Goal: Task Accomplishment & Management: Manage account settings

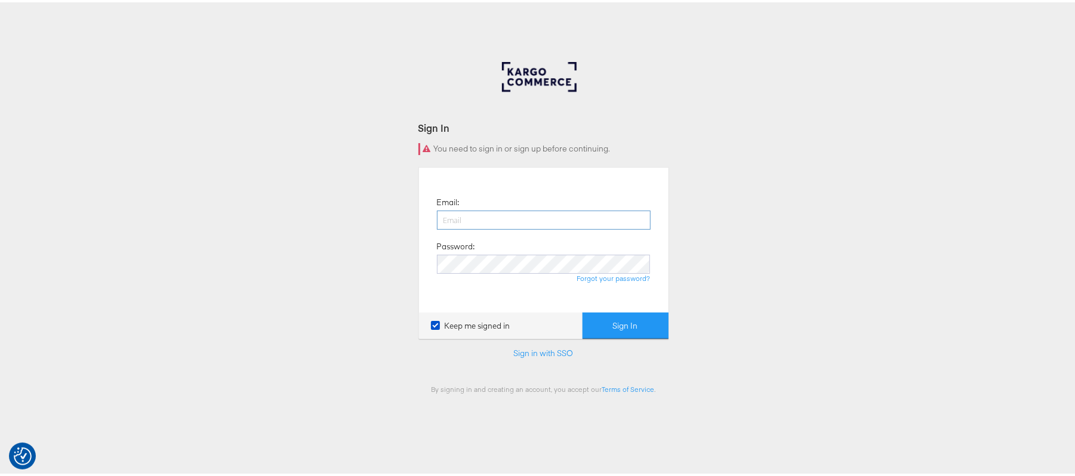
click at [481, 214] on input "email" at bounding box center [544, 217] width 214 height 19
type input "sanjana.pradhan@kargo.com"
click at [629, 322] on button "Sign In" at bounding box center [626, 323] width 86 height 27
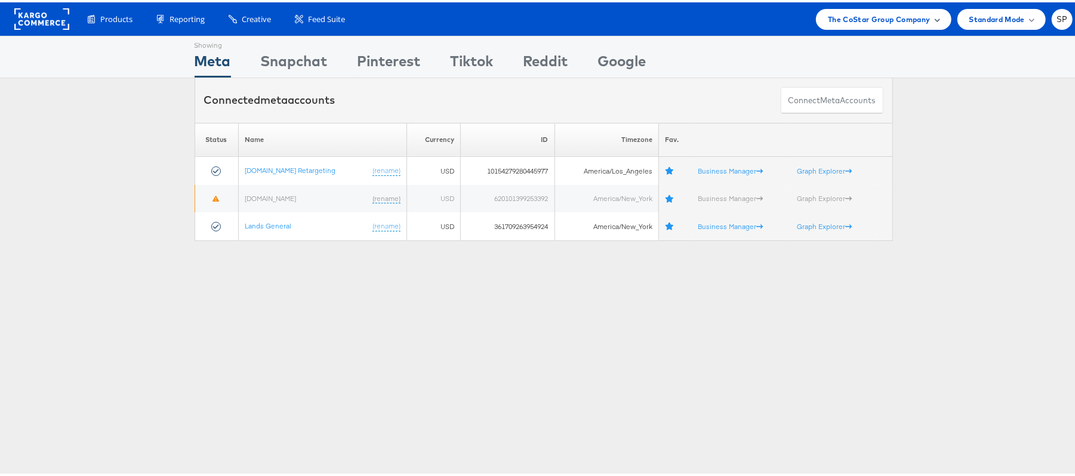
click at [851, 14] on span "The CoStar Group Company" at bounding box center [879, 17] width 102 height 13
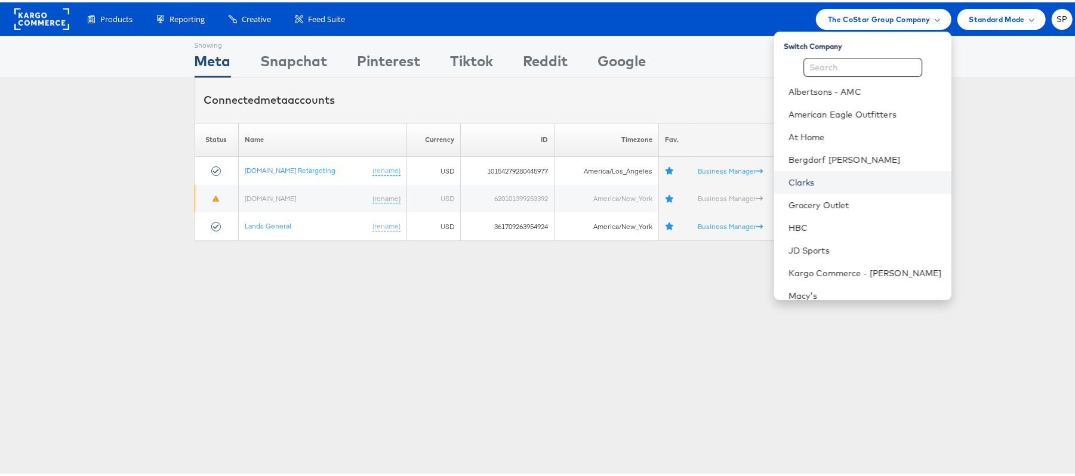
click at [801, 174] on link "Clarks" at bounding box center [865, 180] width 153 height 12
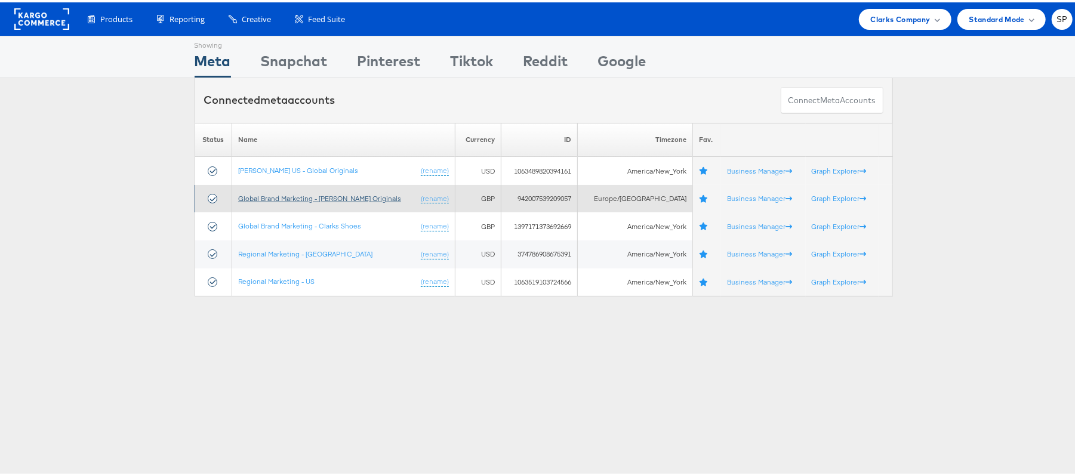
click at [306, 199] on link "Global Brand Marketing - Clarks Originals" at bounding box center [319, 196] width 163 height 9
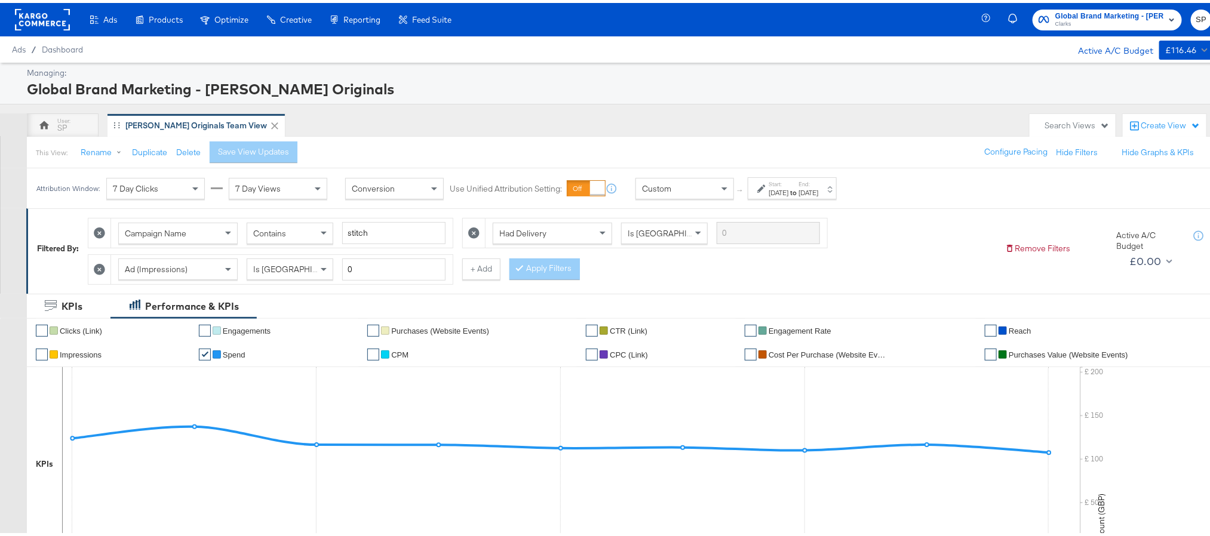
click at [798, 190] on strong "to" at bounding box center [793, 189] width 10 height 9
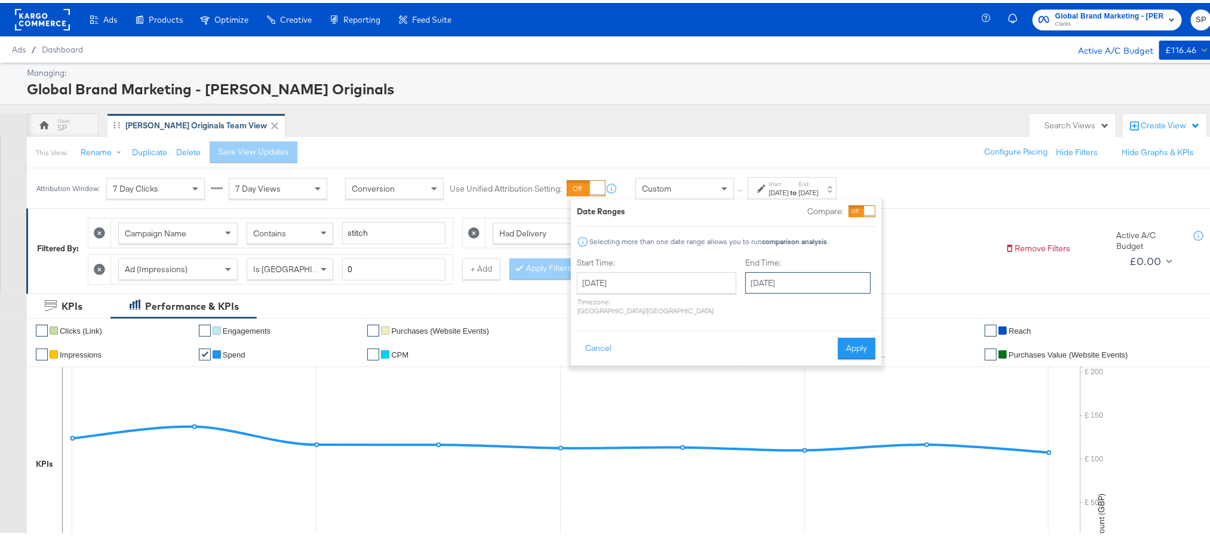
click at [749, 274] on input "September 9th 2025" at bounding box center [807, 279] width 125 height 21
click at [810, 356] on td "10" at bounding box center [820, 357] width 20 height 17
type input "September 10th 2025"
click at [850, 336] on button "Apply" at bounding box center [861, 345] width 38 height 21
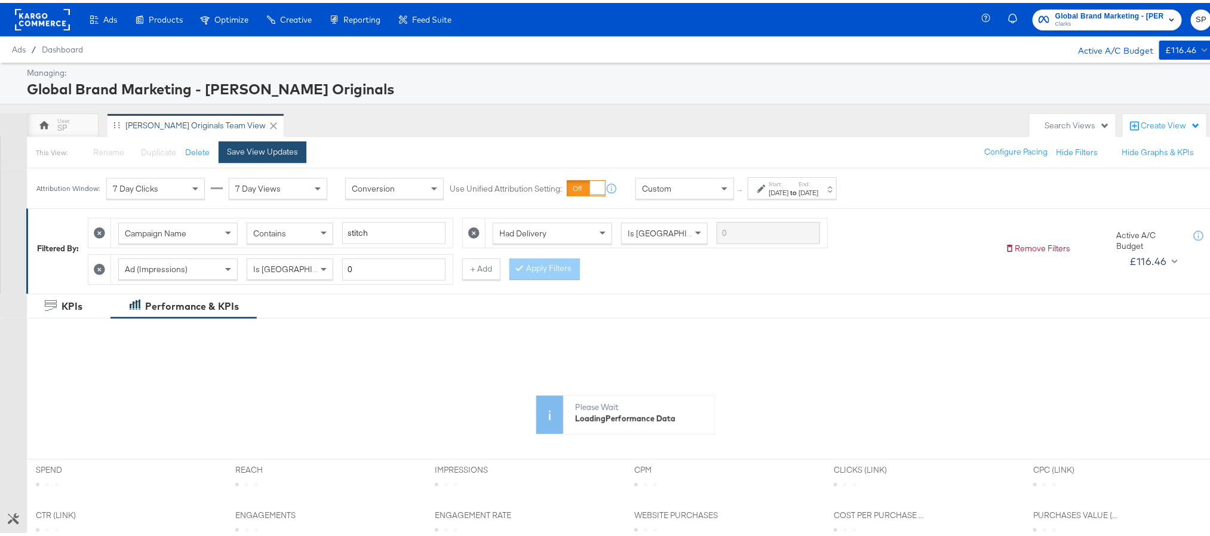
click at [262, 160] on button "Save View Updates" at bounding box center [263, 149] width 88 height 21
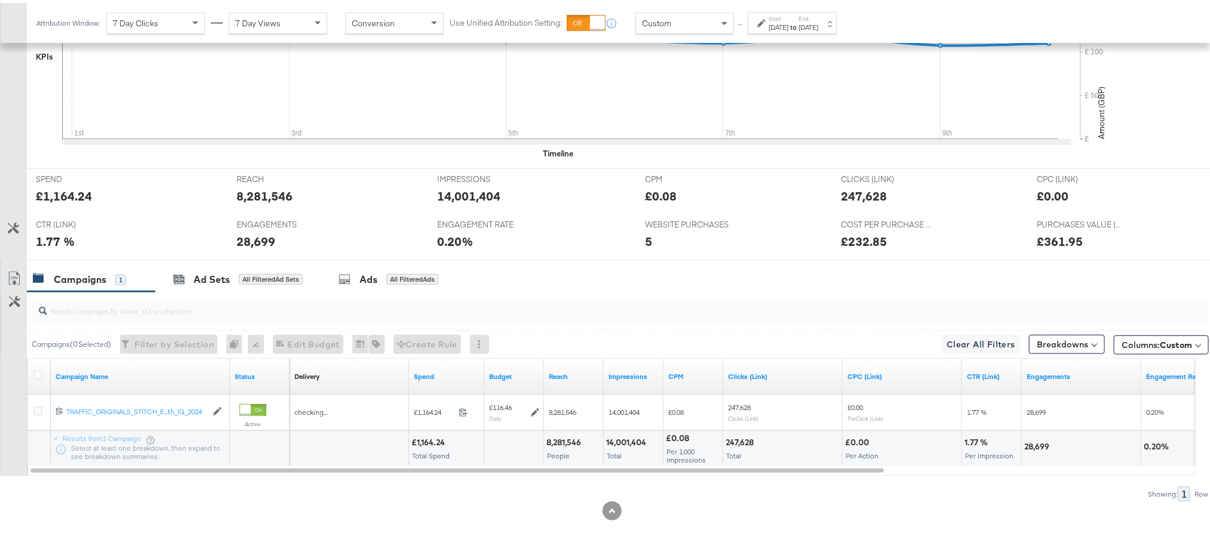
scroll to position [427, 0]
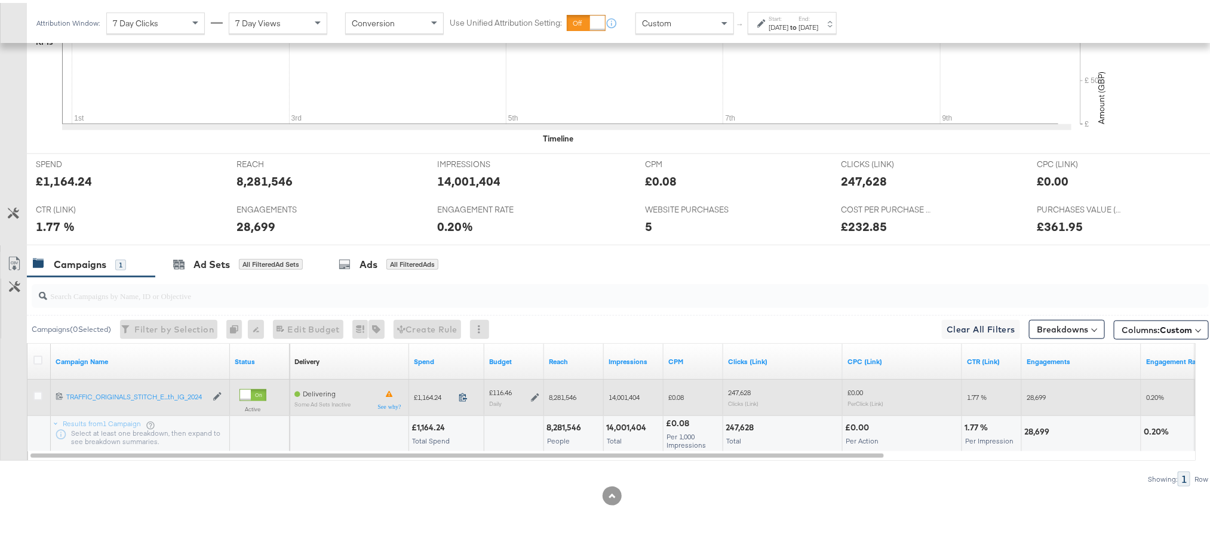
click at [461, 396] on icon at bounding box center [463, 394] width 9 height 9
click at [534, 394] on icon at bounding box center [535, 394] width 8 height 8
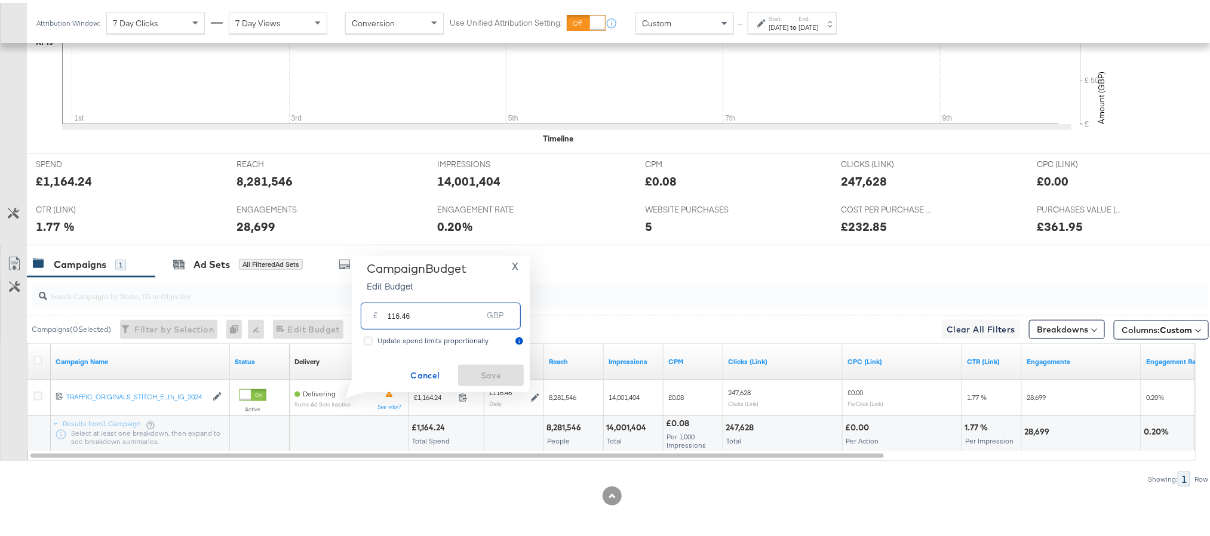
click at [447, 314] on input "116.46" at bounding box center [434, 309] width 94 height 26
paste input "£116.79"
type input "116.79"
click at [479, 374] on span "Save" at bounding box center [491, 372] width 56 height 15
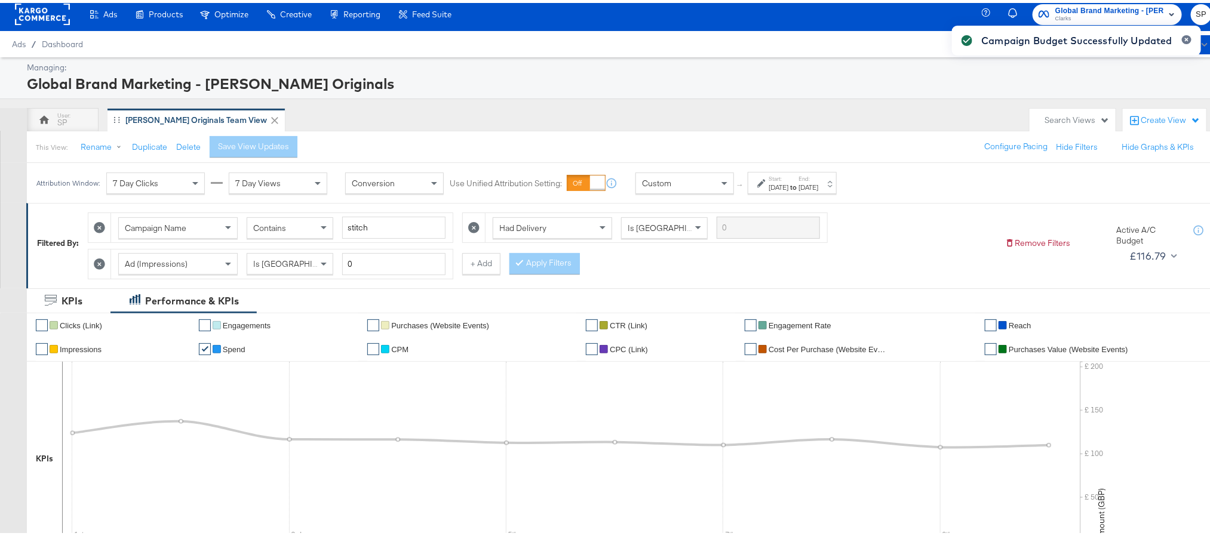
scroll to position [0, 0]
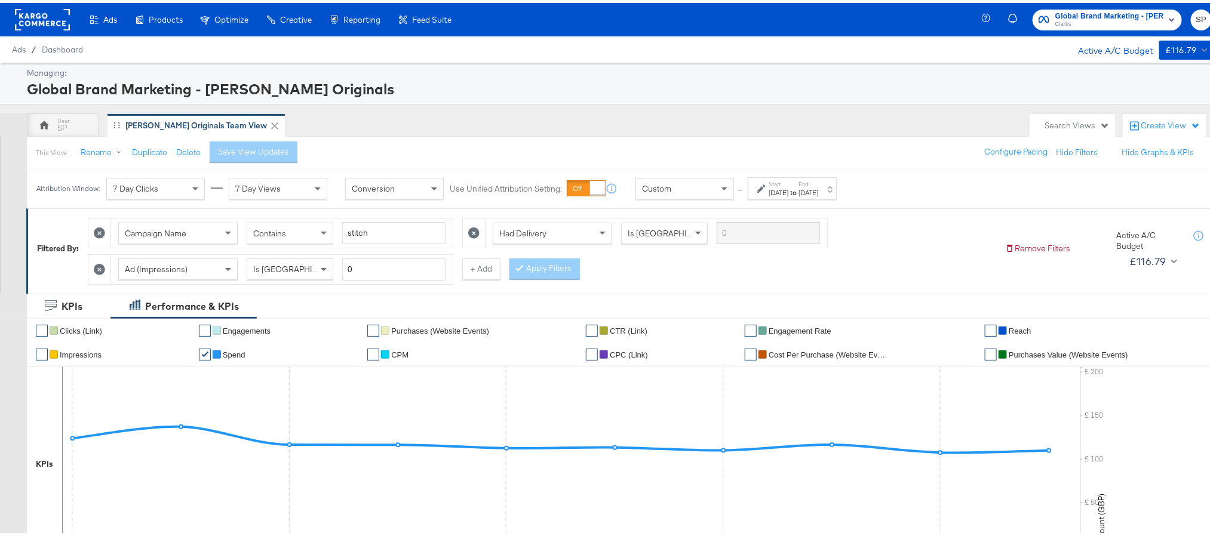
click at [1087, 17] on span "Clarks" at bounding box center [1109, 22] width 109 height 10
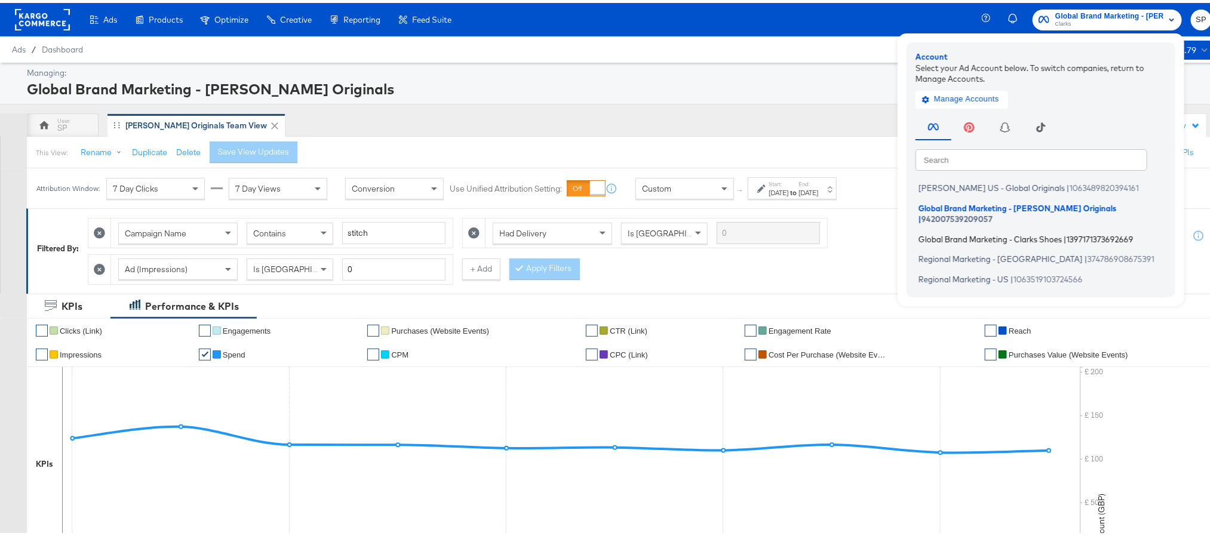
click at [980, 231] on span "Global Brand Marketing - Clarks Shoes" at bounding box center [989, 236] width 143 height 10
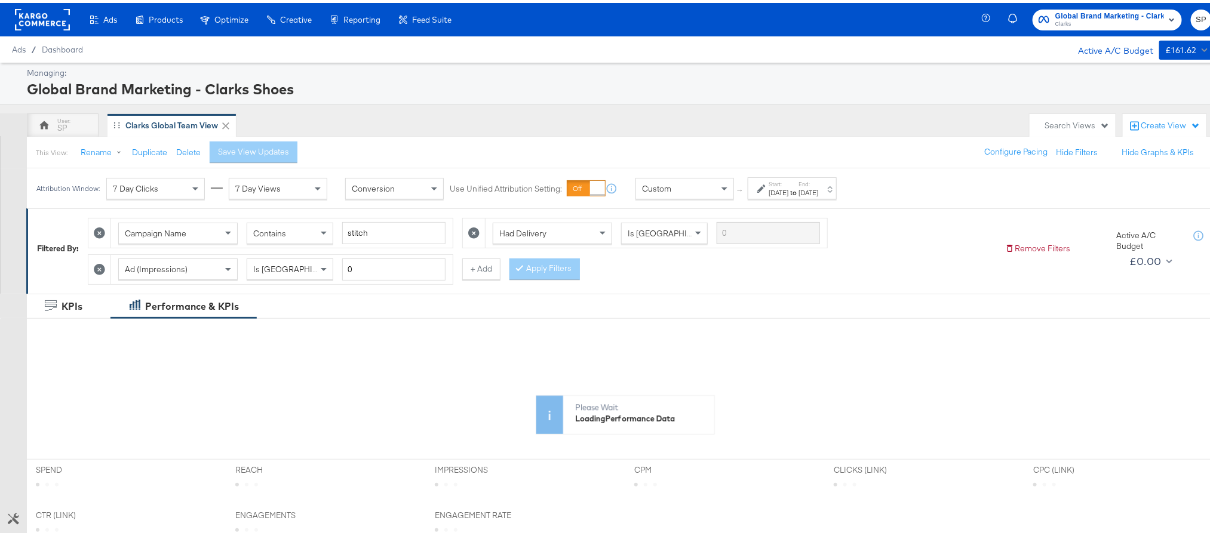
click at [818, 185] on label "End:" at bounding box center [808, 181] width 20 height 8
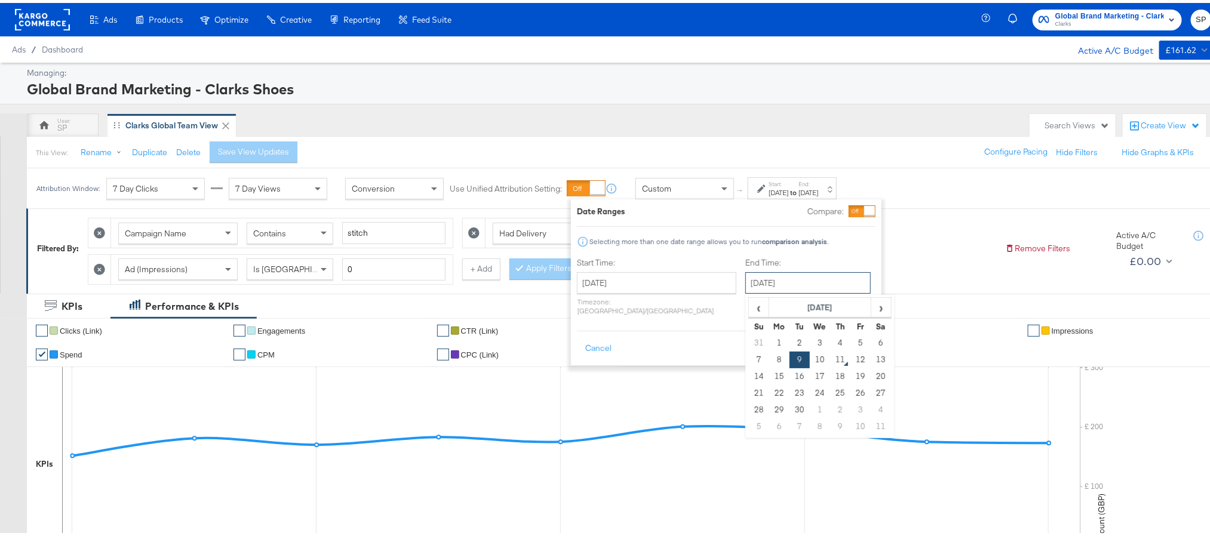
click at [767, 285] on input "September 9th 2025" at bounding box center [807, 279] width 125 height 21
click at [810, 358] on td "10" at bounding box center [820, 357] width 20 height 17
type input "September 10th 2025"
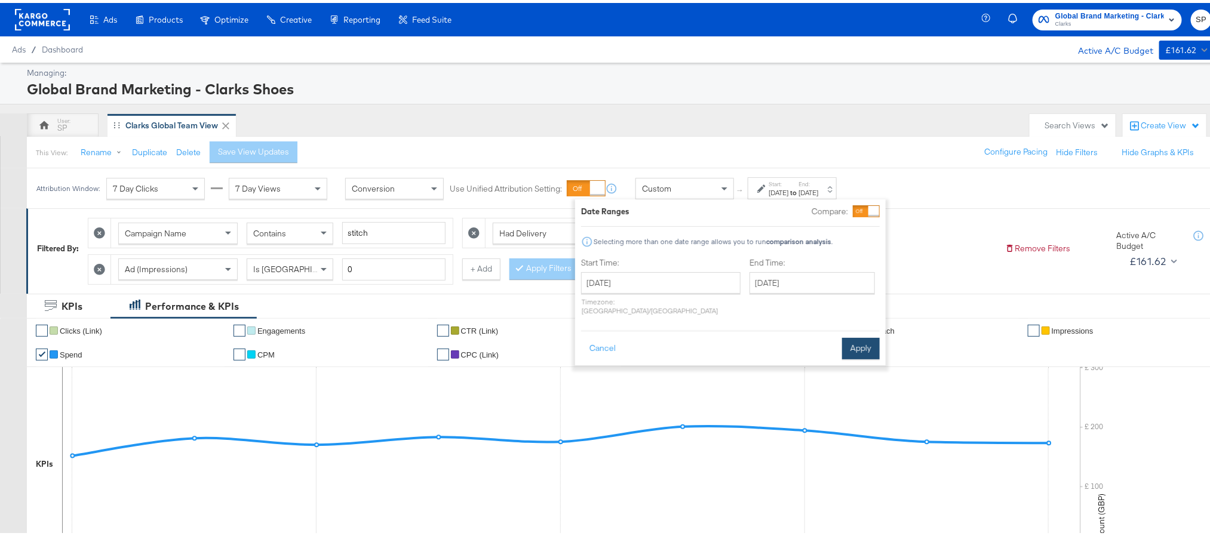
click at [849, 335] on button "Apply" at bounding box center [861, 345] width 38 height 21
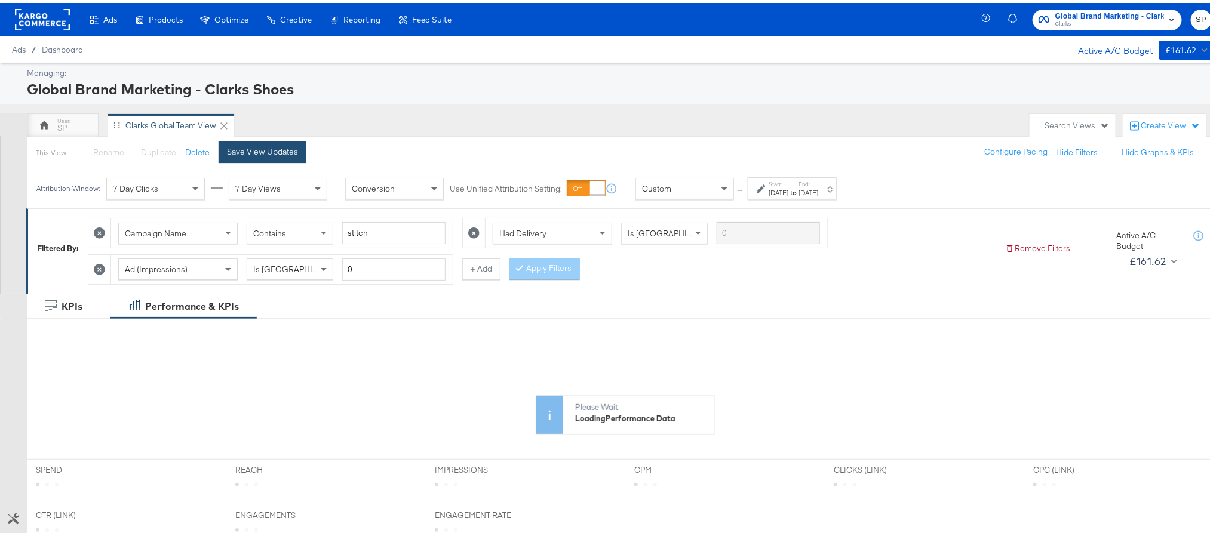
click at [258, 145] on div "Save View Updates" at bounding box center [262, 148] width 71 height 11
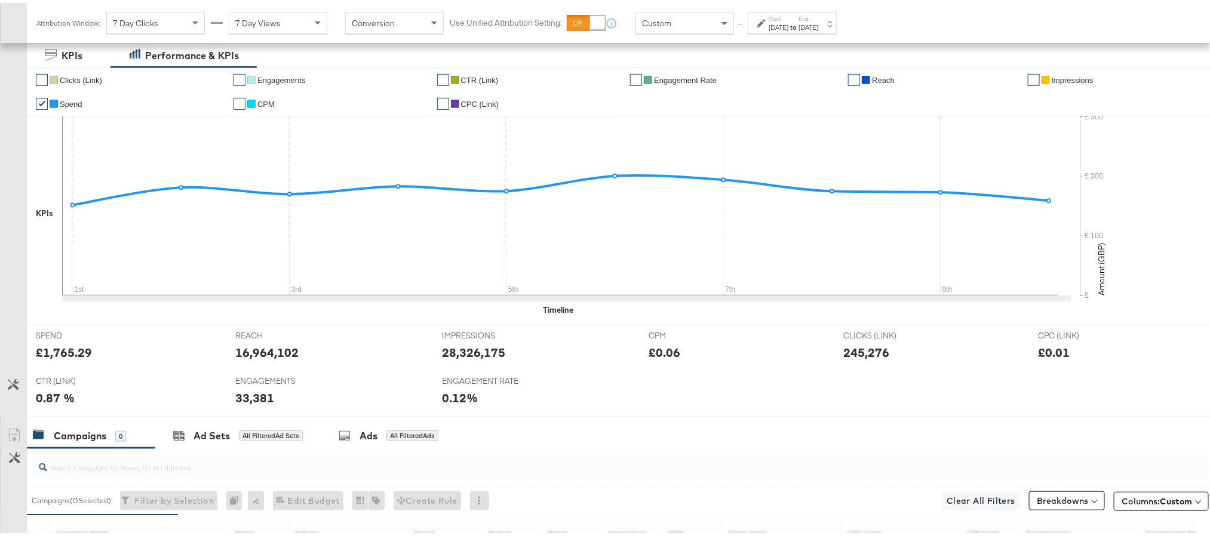
scroll to position [358, 0]
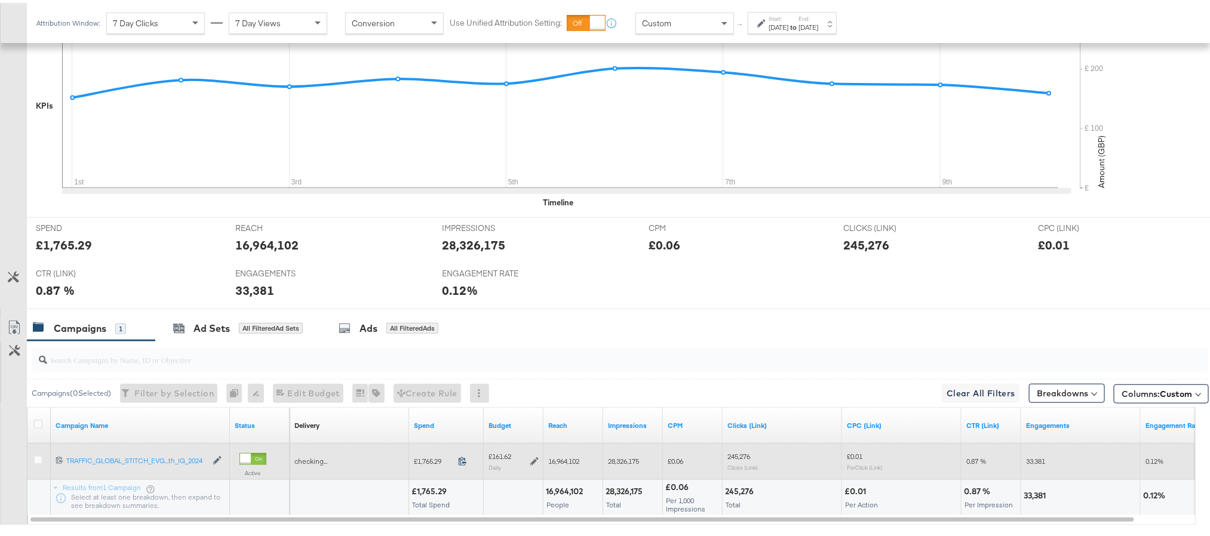
click at [459, 463] on icon at bounding box center [462, 458] width 9 height 9
click at [534, 463] on icon at bounding box center [534, 458] width 8 height 8
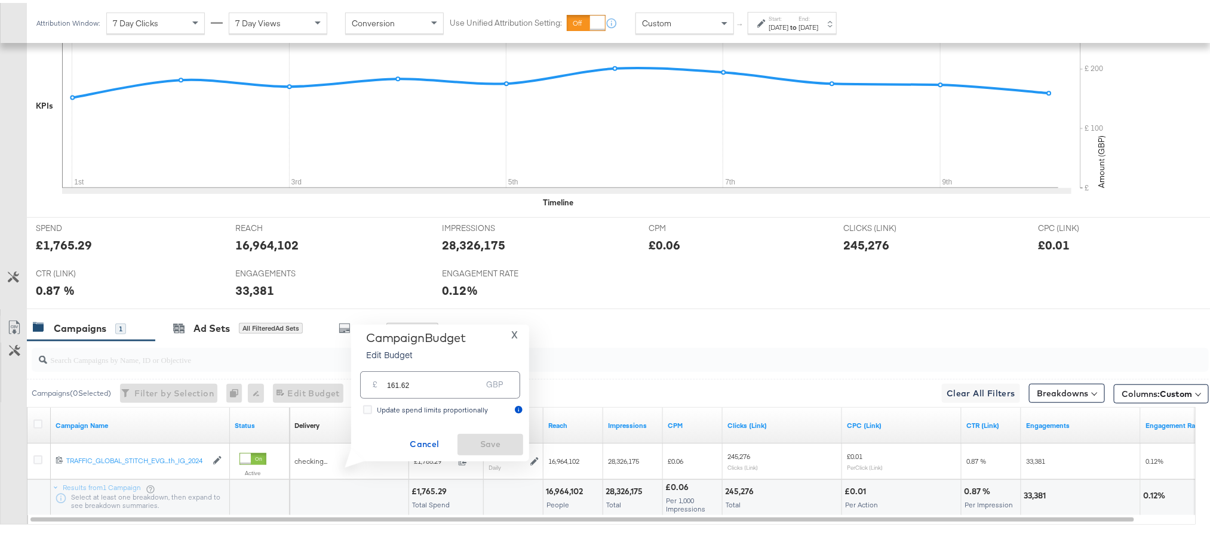
click at [428, 383] on input "161.62" at bounding box center [434, 377] width 94 height 26
paste input "£161.74"
type input "161.74"
click at [479, 442] on span "Save" at bounding box center [490, 441] width 56 height 15
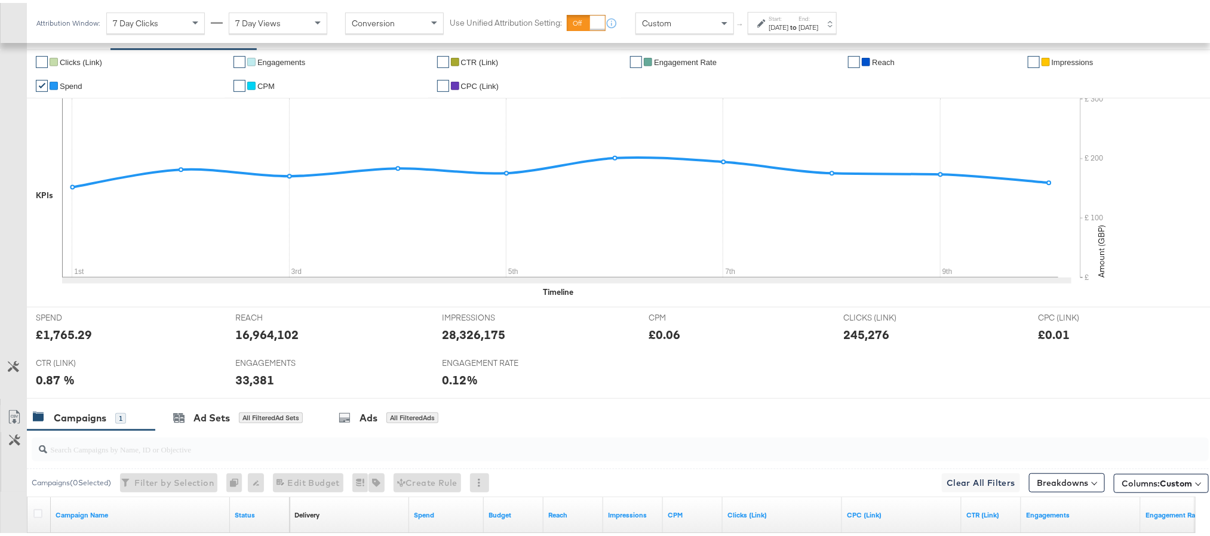
scroll to position [427, 0]
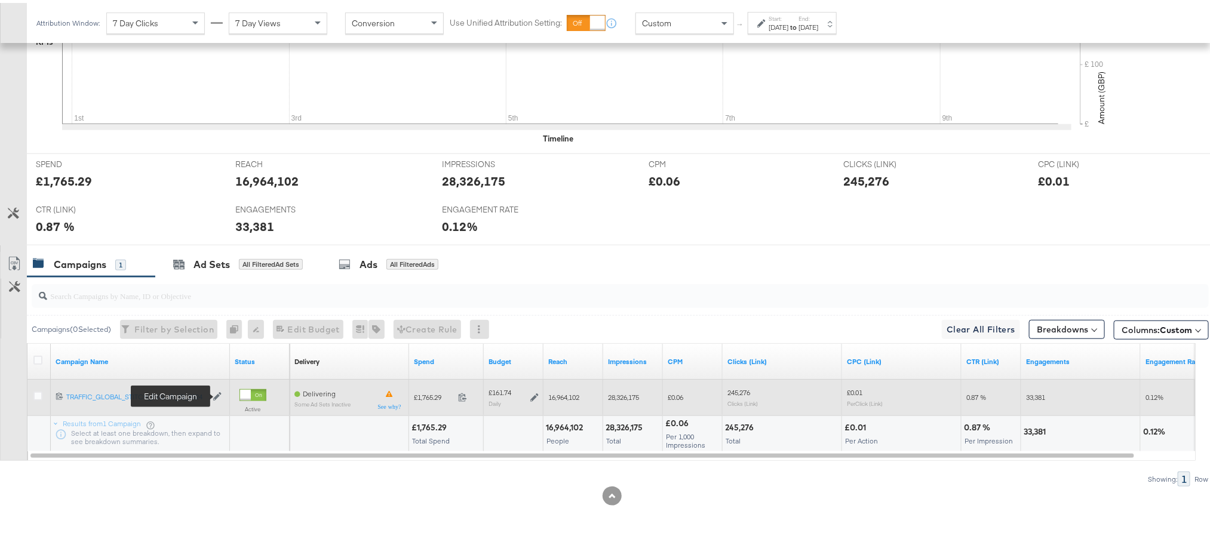
click at [217, 395] on icon at bounding box center [217, 394] width 8 height 8
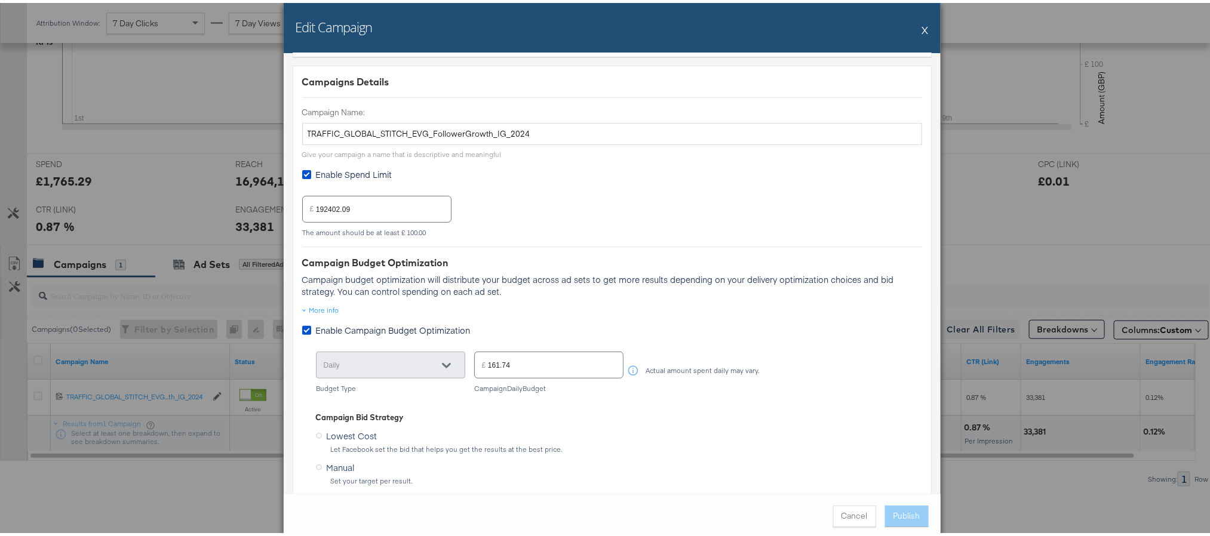
scroll to position [0, 0]
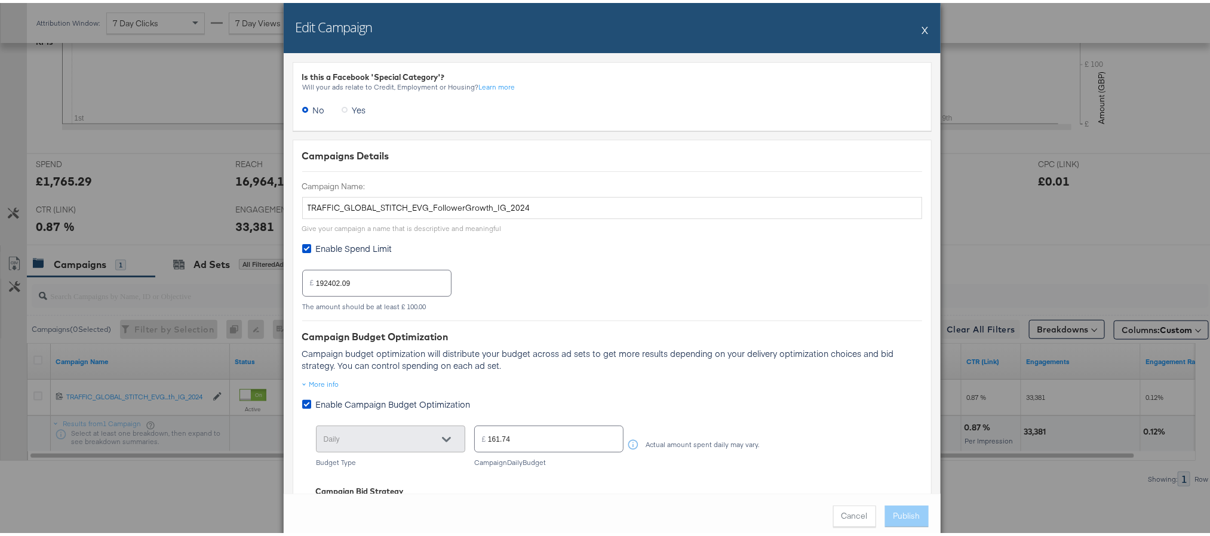
click at [922, 21] on button "X" at bounding box center [925, 27] width 7 height 24
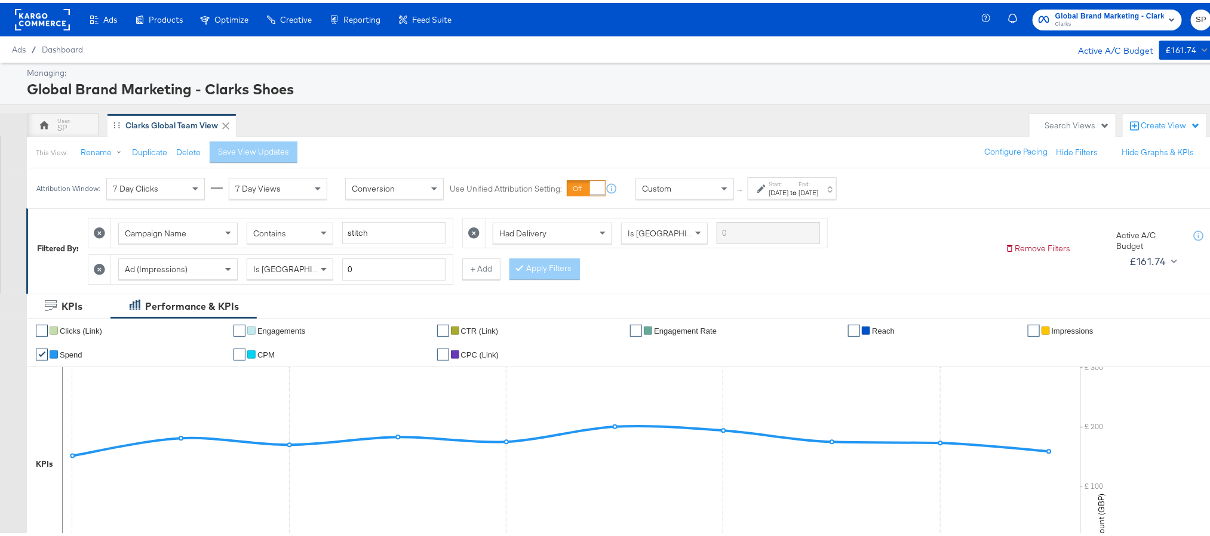
click at [1085, 20] on span "Clarks" at bounding box center [1109, 22] width 109 height 10
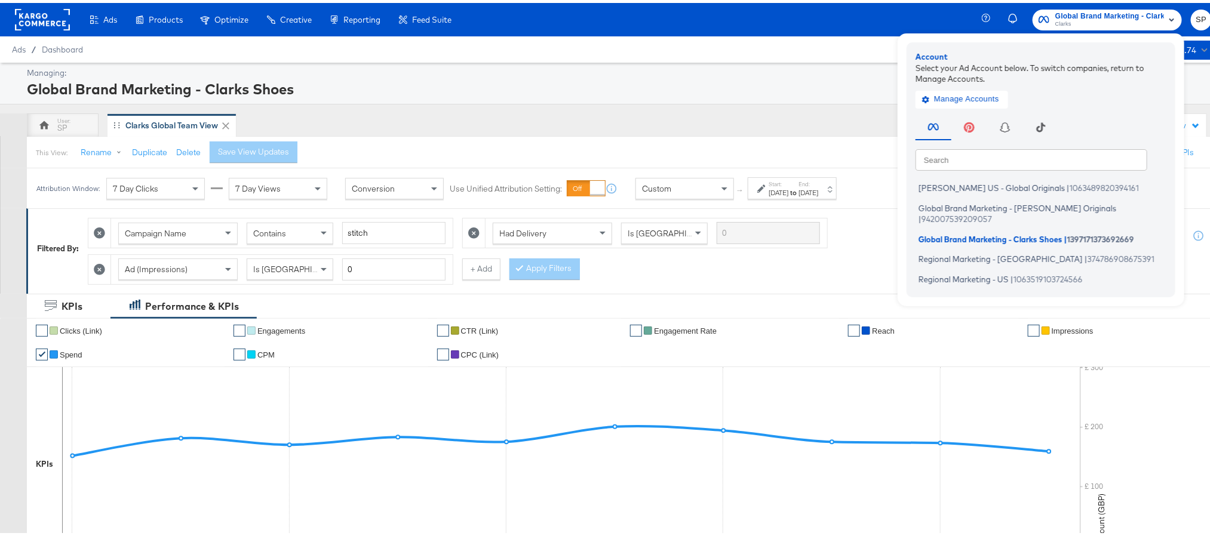
click at [599, 92] on div "Global Brand Marketing - Clarks Shoes" at bounding box center [618, 86] width 1182 height 20
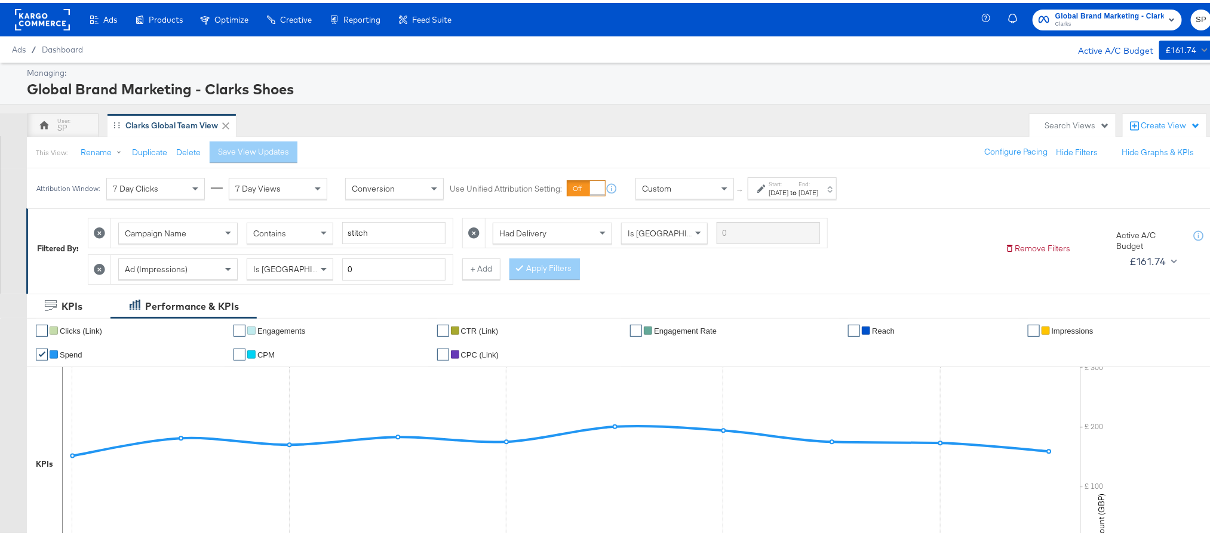
click at [818, 184] on div "Start: Sep 1st 2025 to End: Sep 10th 2025" at bounding box center [793, 185] width 50 height 17
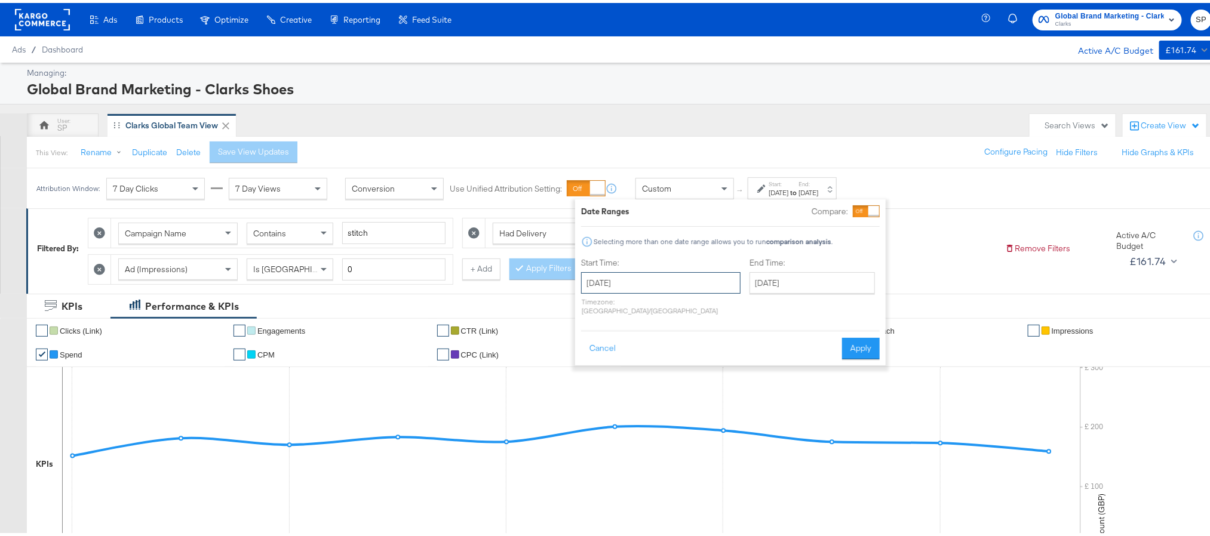
click at [623, 279] on input "September 1st 2025" at bounding box center [660, 279] width 159 height 21
click at [626, 356] on td "9" at bounding box center [635, 357] width 20 height 17
type input "[DATE]"
click at [853, 339] on button "Apply" at bounding box center [861, 345] width 38 height 21
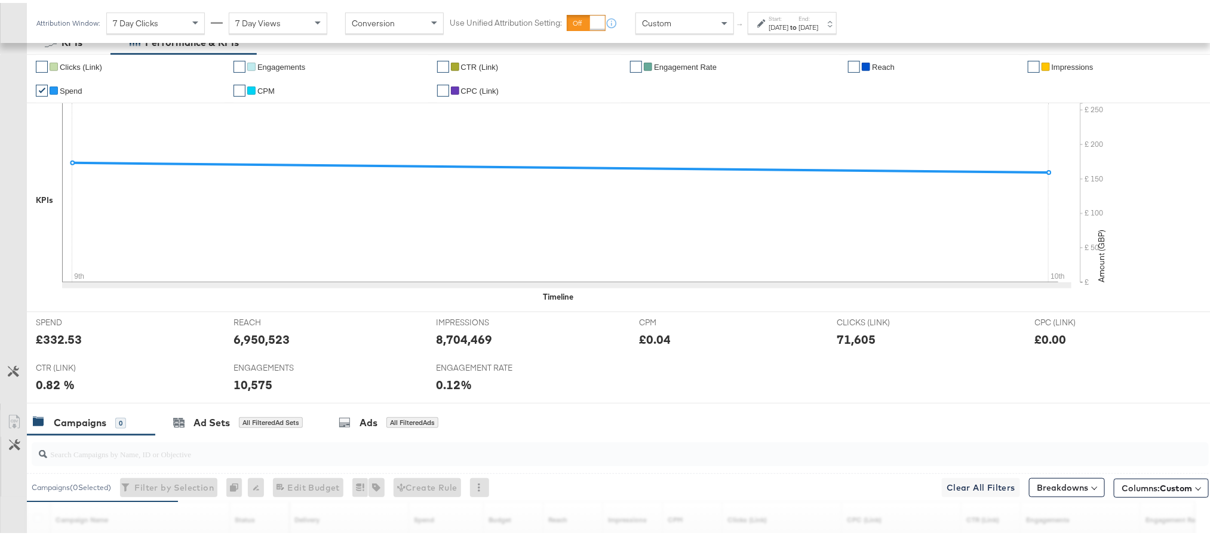
scroll to position [358, 0]
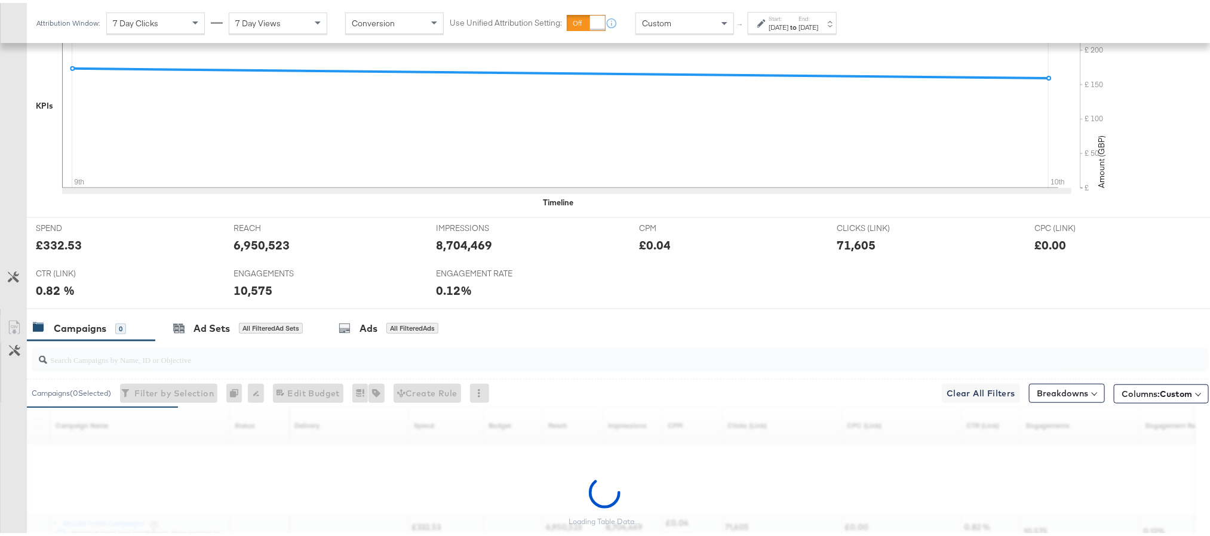
click at [1044, 399] on button "Breakdowns" at bounding box center [1067, 390] width 76 height 19
click at [1016, 448] on div "Delivery" at bounding box center [1039, 443] width 119 height 10
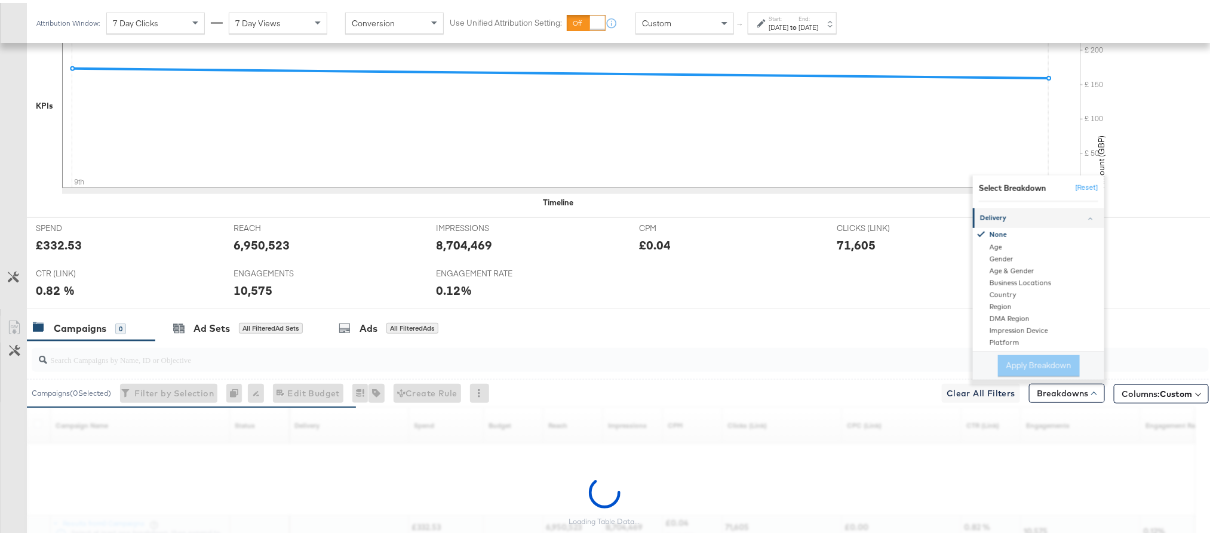
click at [1005, 220] on div "Delivery" at bounding box center [1039, 216] width 119 height 10
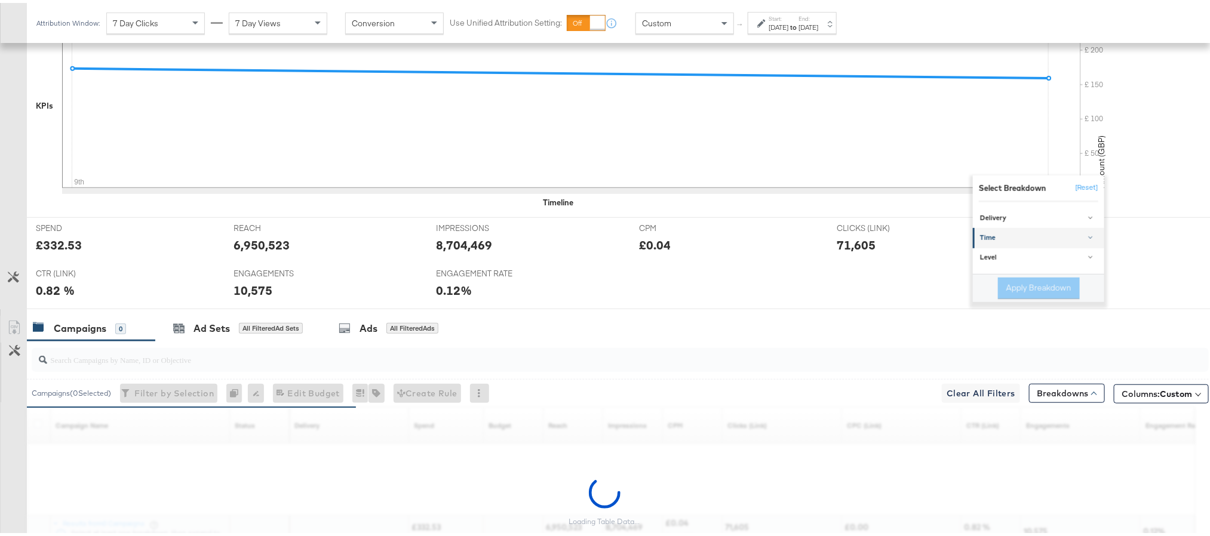
click at [1004, 238] on div "Time" at bounding box center [1039, 235] width 119 height 10
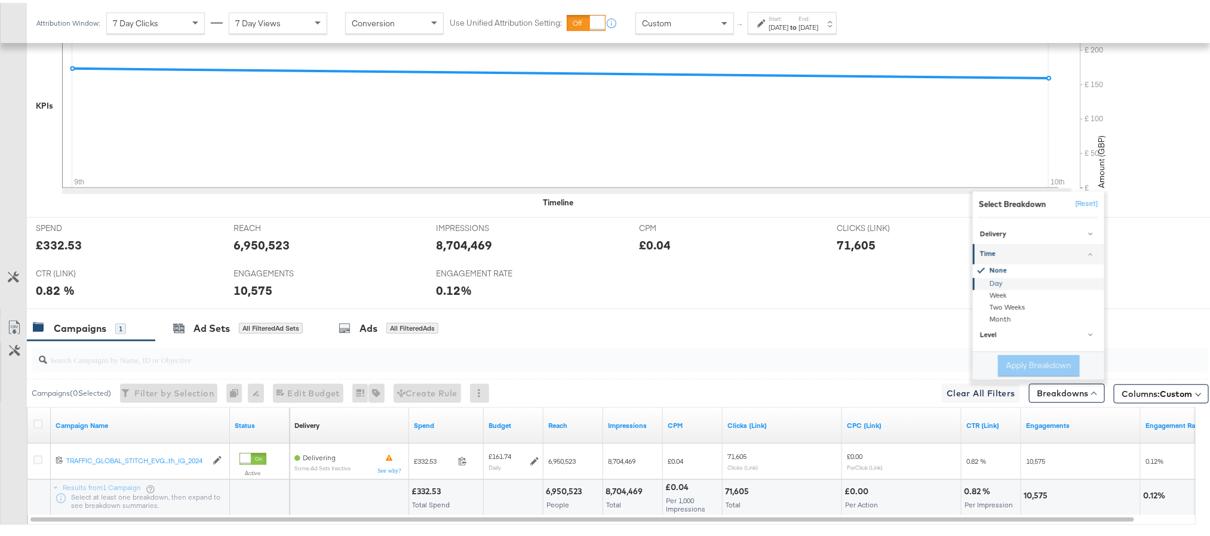
click at [995, 285] on div "Day" at bounding box center [1039, 281] width 130 height 12
click at [1010, 362] on button "Apply Breakdown" at bounding box center [1039, 362] width 82 height 21
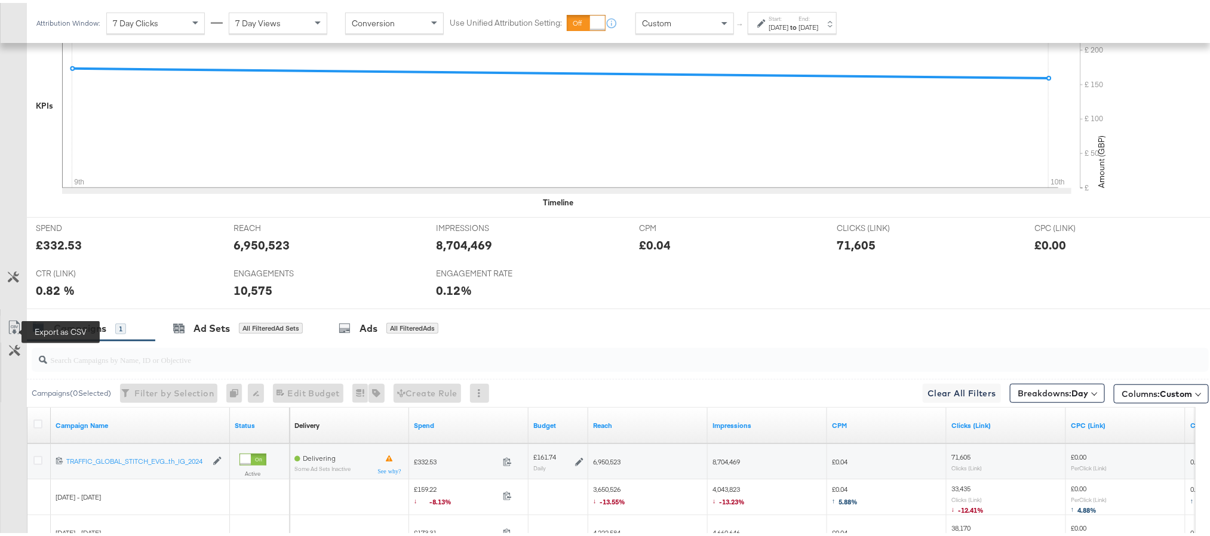
click at [13, 330] on icon at bounding box center [14, 325] width 14 height 14
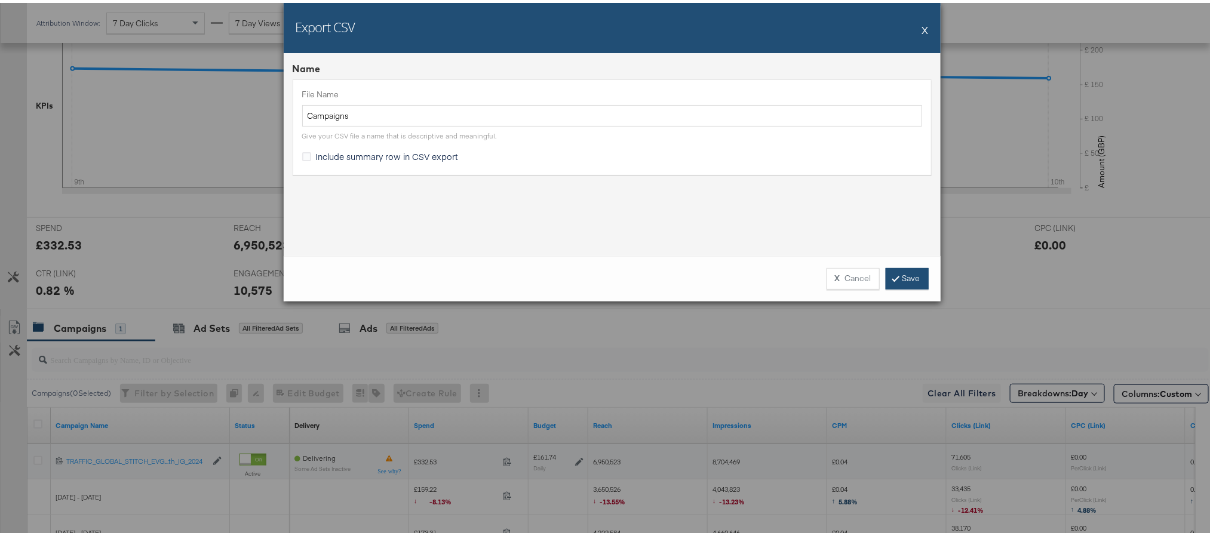
click at [907, 278] on link "Save" at bounding box center [906, 275] width 43 height 21
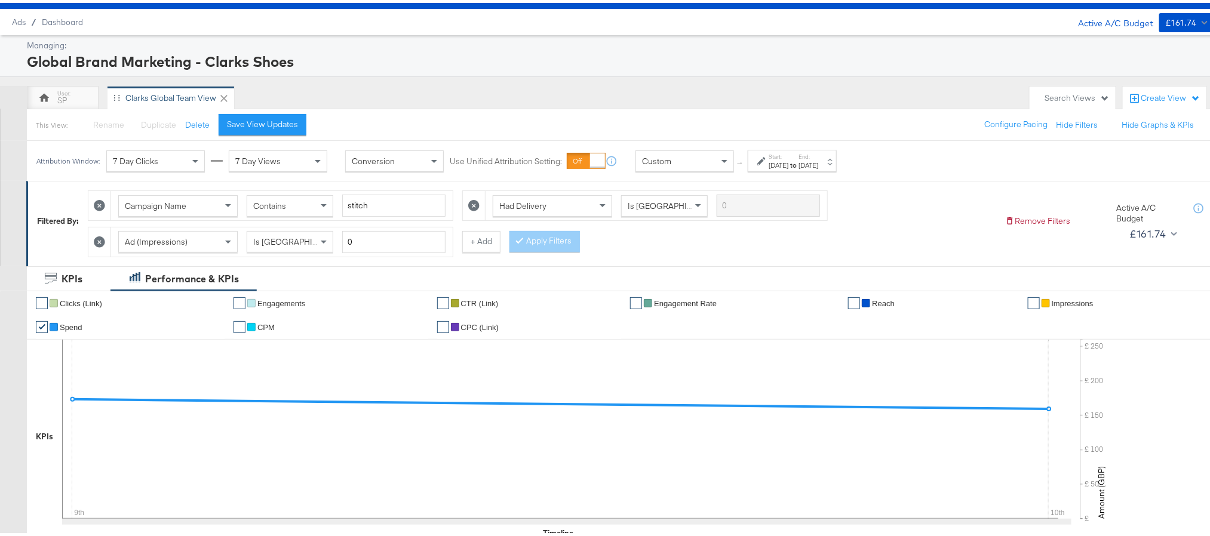
scroll to position [0, 0]
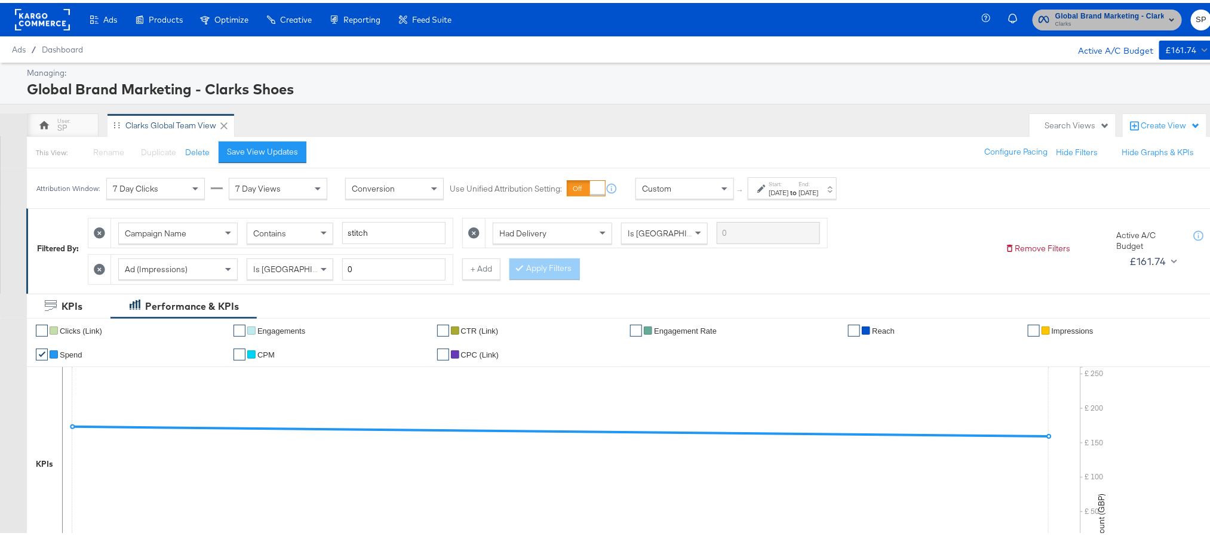
click at [1123, 24] on span "Clarks" at bounding box center [1109, 22] width 109 height 10
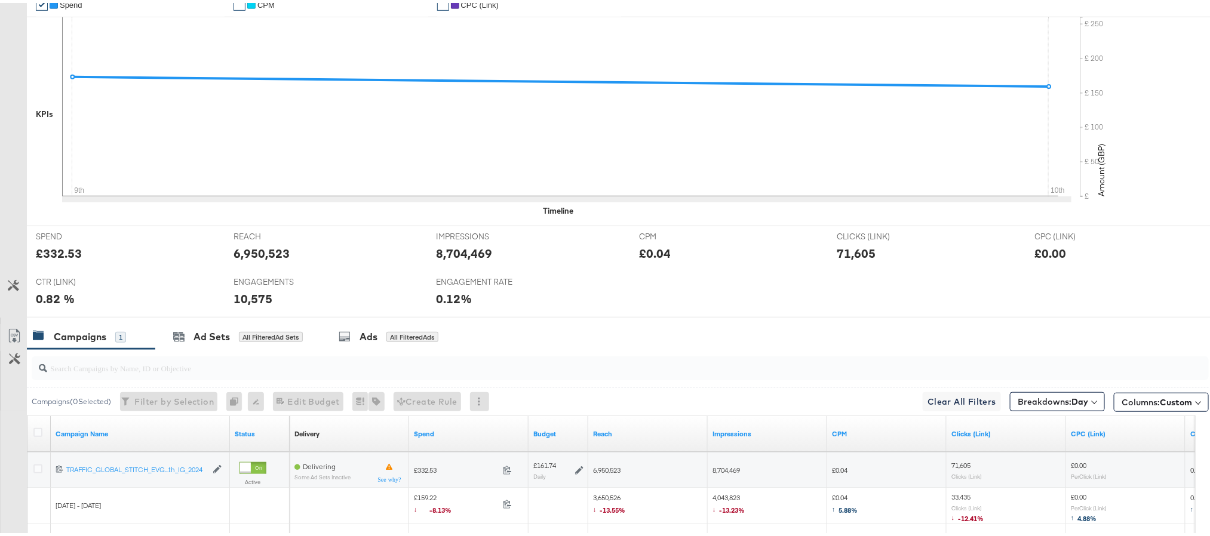
scroll to position [358, 0]
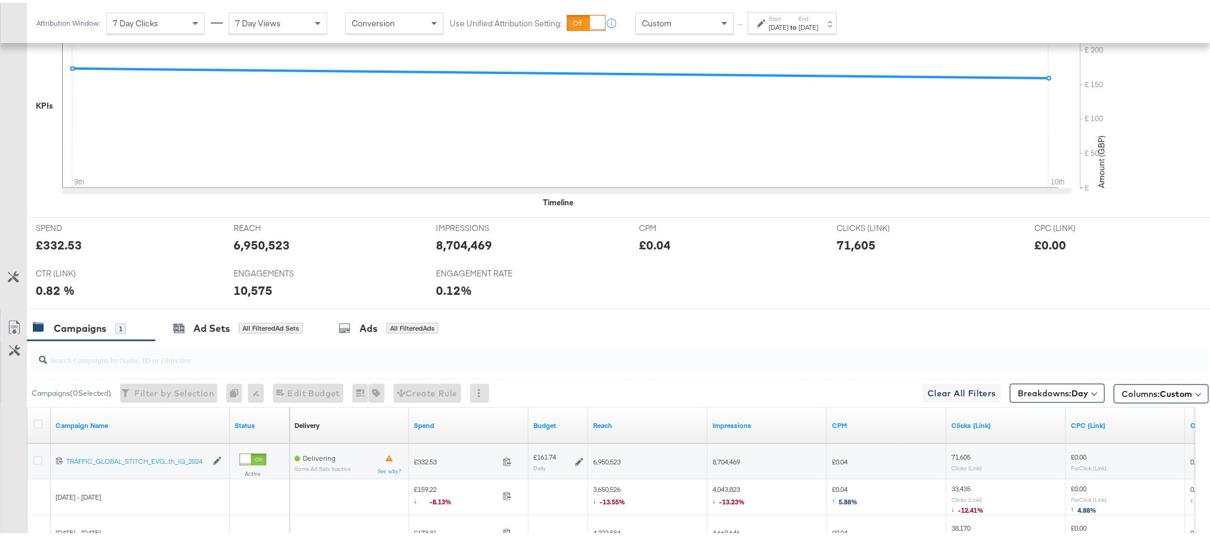
click at [634, 351] on input "search" at bounding box center [573, 351] width 1053 height 23
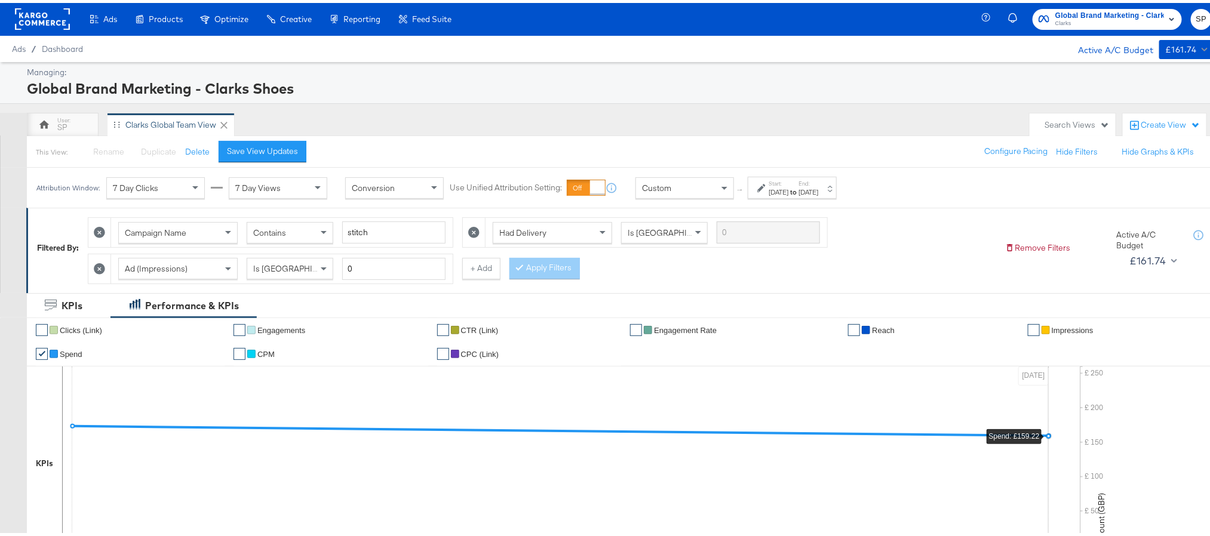
scroll to position [0, 0]
click at [1138, 4] on div "Global Brand Marketing - Clarks Shoes Clarks SP" at bounding box center [1105, 16] width 238 height 33
click at [1094, 25] on span "Clarks" at bounding box center [1109, 22] width 109 height 10
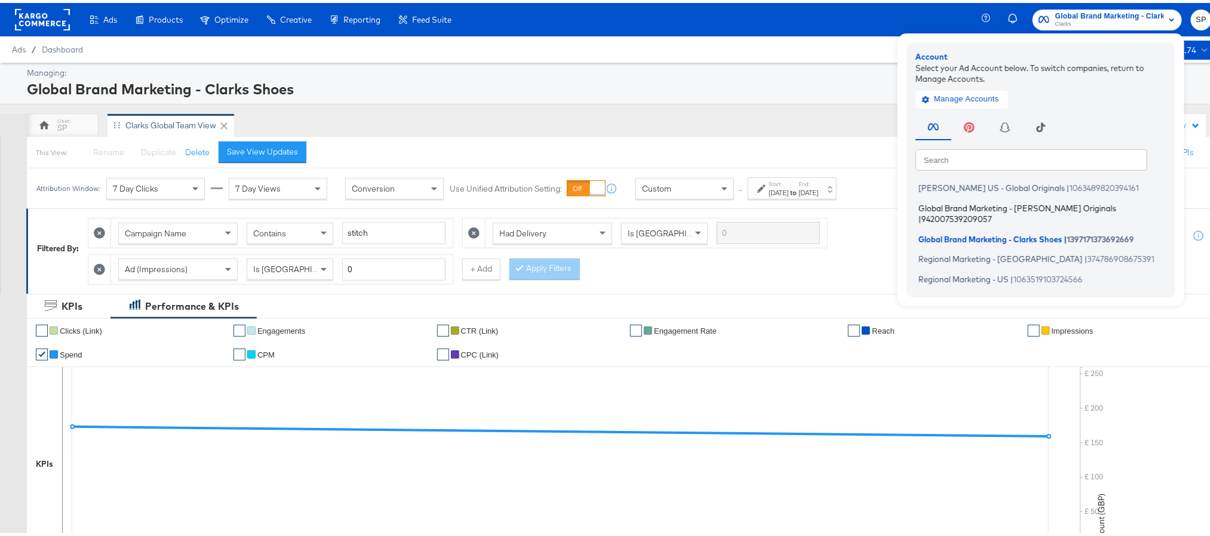
click at [993, 200] on span "Global Brand Marketing - Clarks Originals" at bounding box center [1017, 205] width 198 height 10
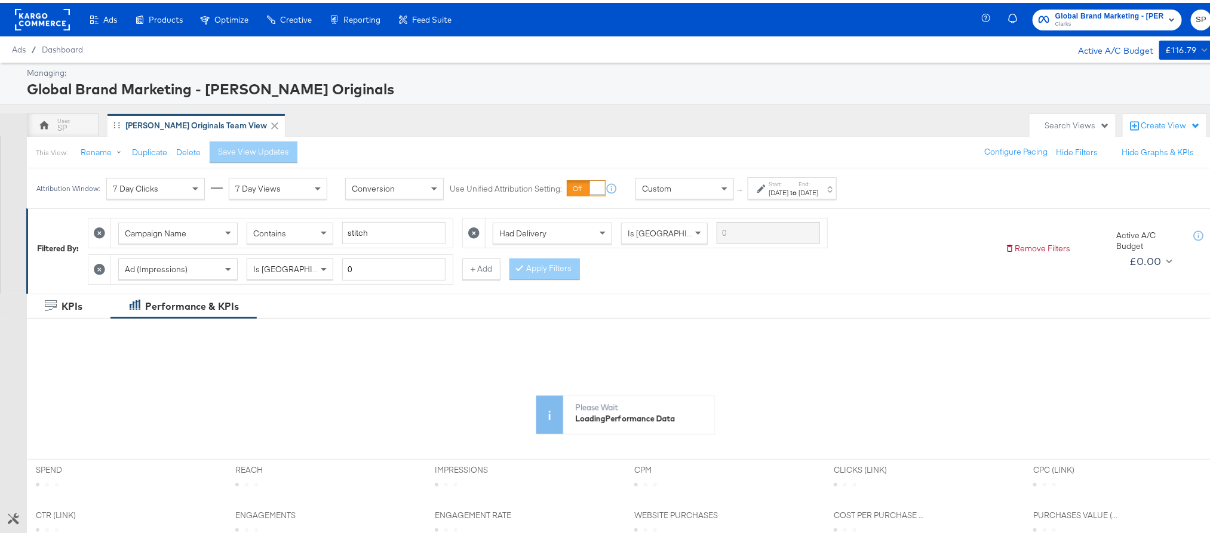
click at [788, 184] on label "Start:" at bounding box center [778, 181] width 20 height 8
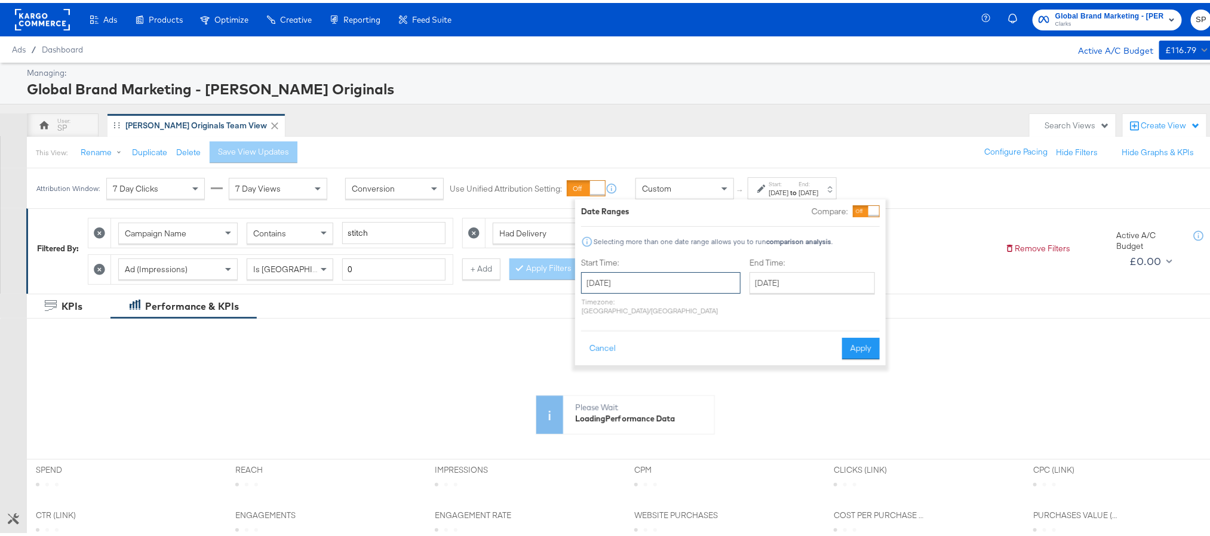
click at [663, 287] on input "September 1st 2025" at bounding box center [660, 279] width 159 height 21
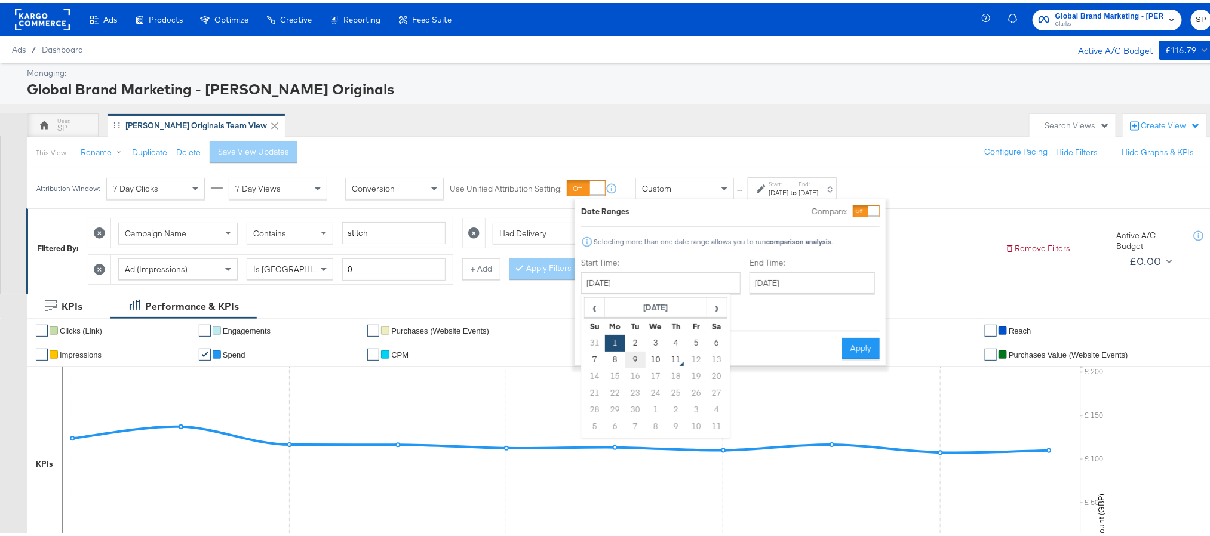
click at [638, 357] on td "9" at bounding box center [635, 357] width 20 height 17
type input "[DATE]"
click at [853, 335] on button "Apply" at bounding box center [861, 345] width 38 height 21
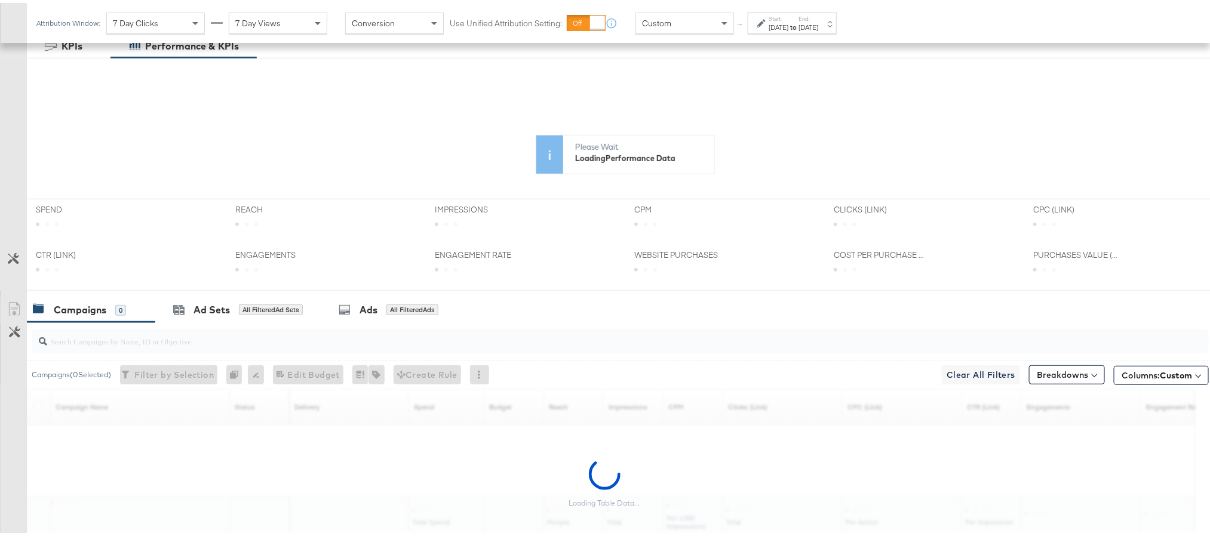
scroll to position [269, 0]
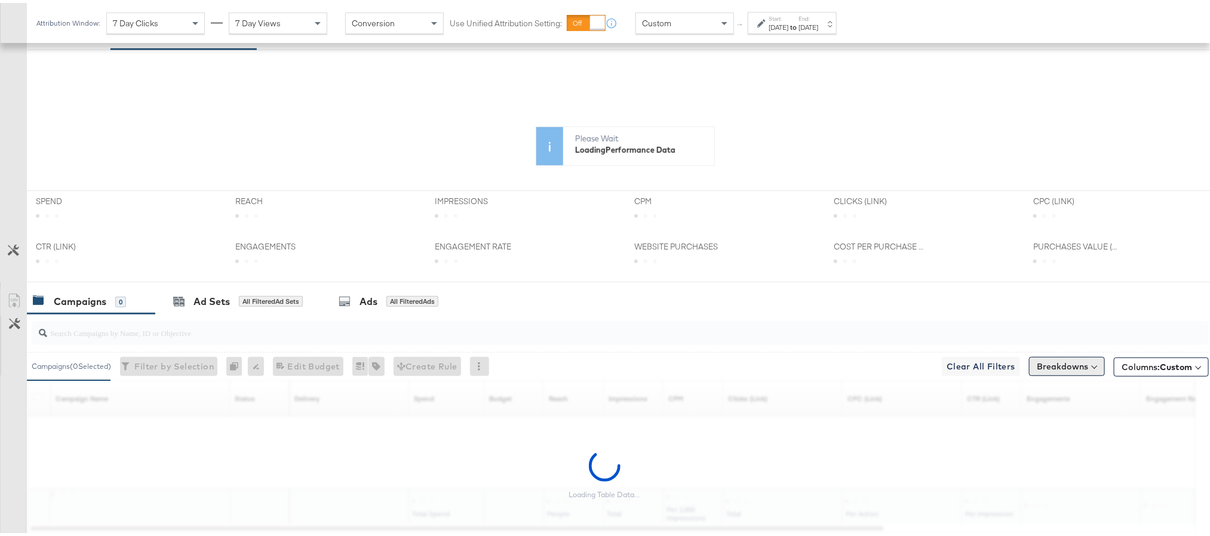
click at [1034, 368] on button "Breakdowns" at bounding box center [1067, 363] width 76 height 19
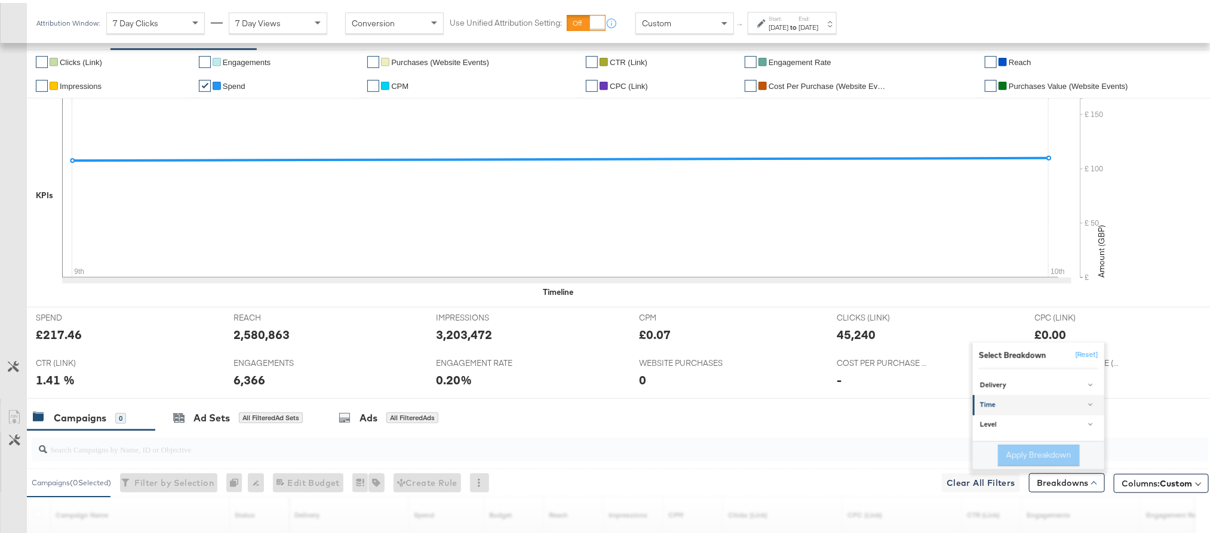
click at [998, 407] on div "Time" at bounding box center [1039, 403] width 119 height 10
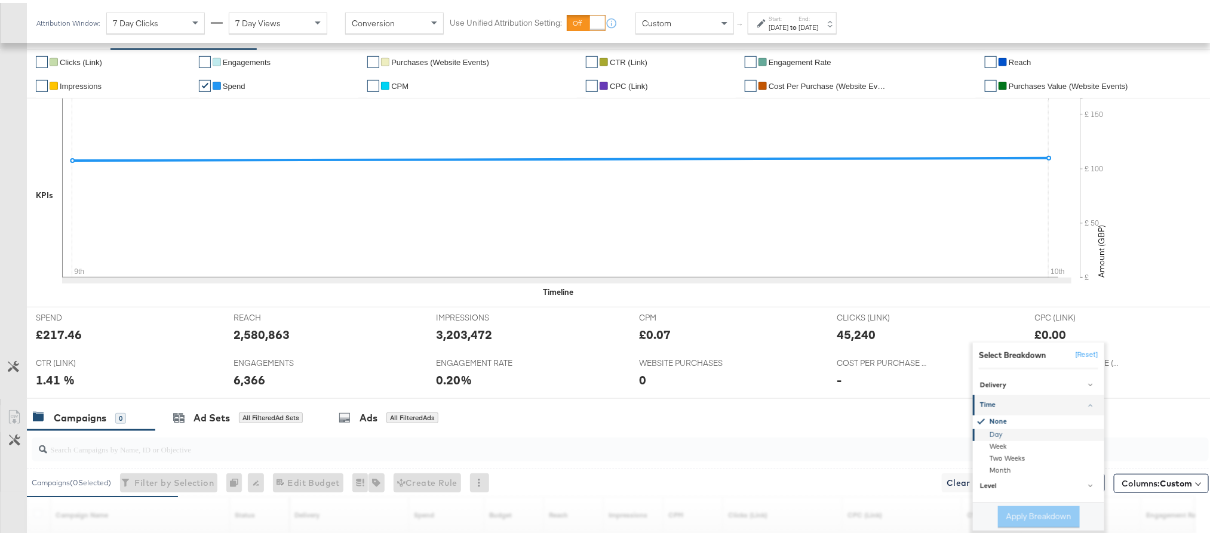
click at [988, 438] on div "Day" at bounding box center [1039, 432] width 130 height 12
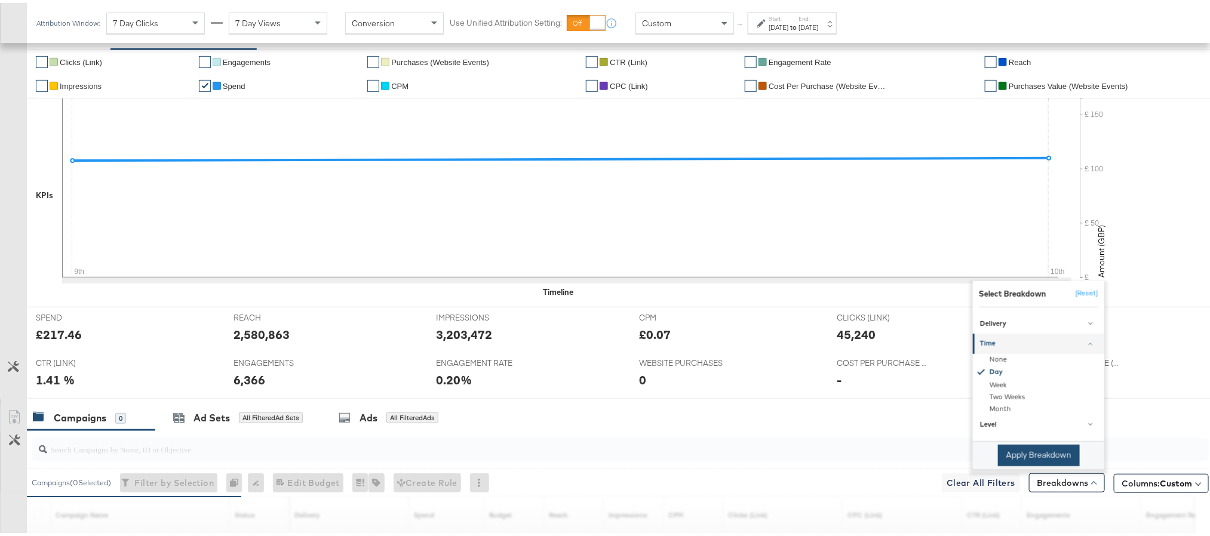
click at [998, 454] on button "Apply Breakdown" at bounding box center [1039, 452] width 82 height 21
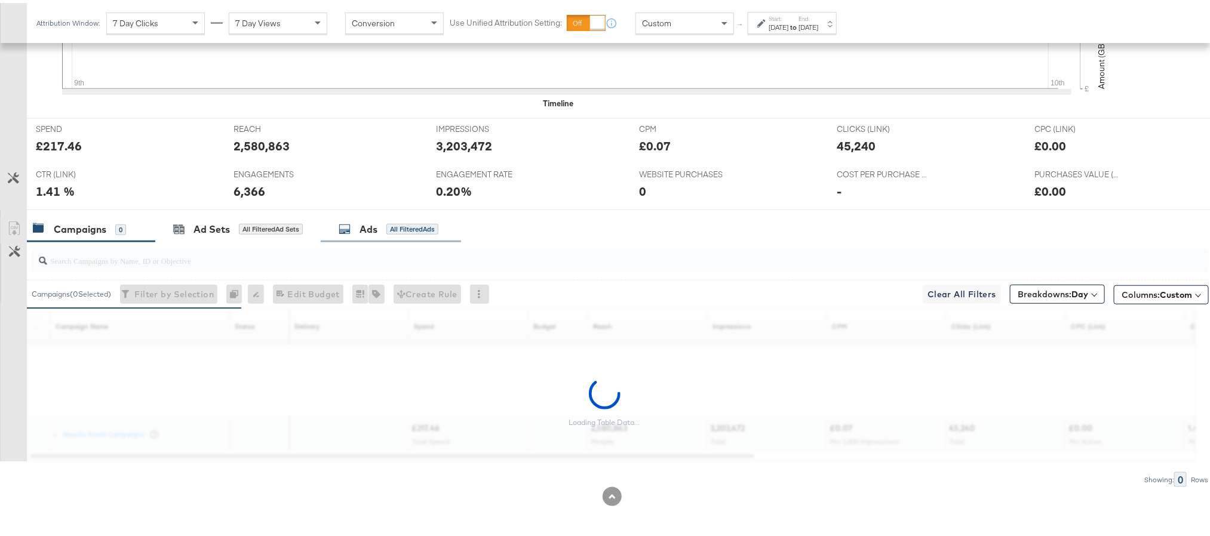
scroll to position [463, 0]
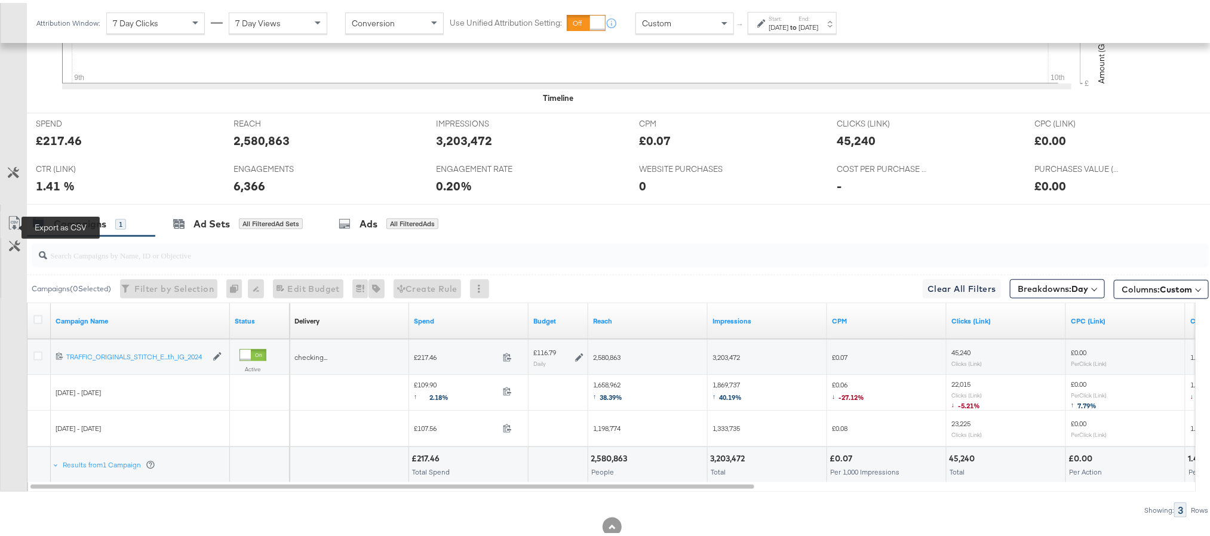
click at [13, 220] on icon at bounding box center [14, 220] width 14 height 14
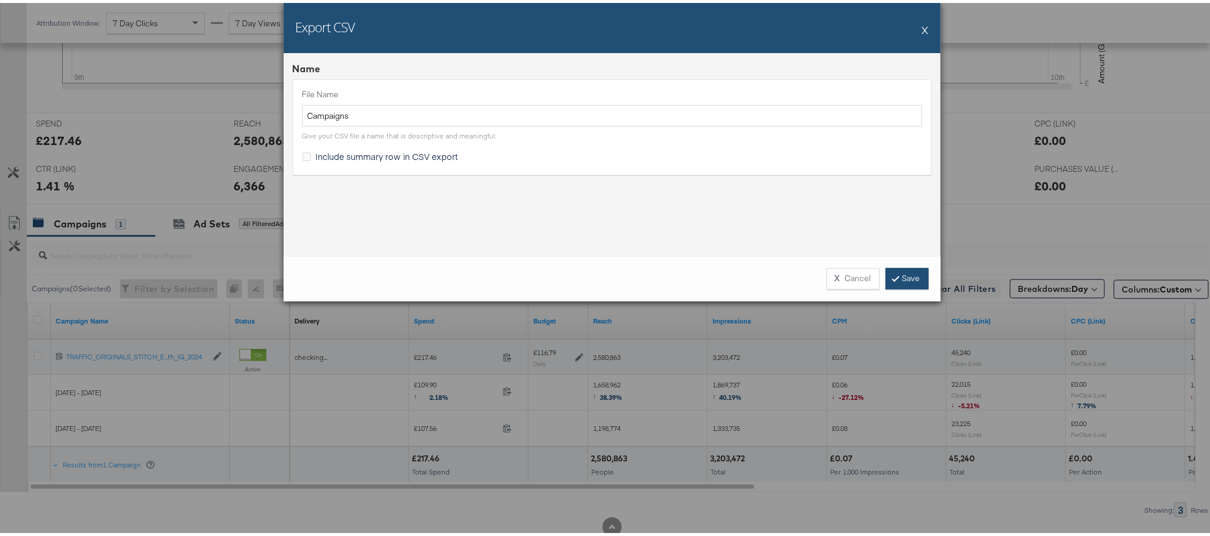
click at [907, 275] on link "Save" at bounding box center [906, 275] width 43 height 21
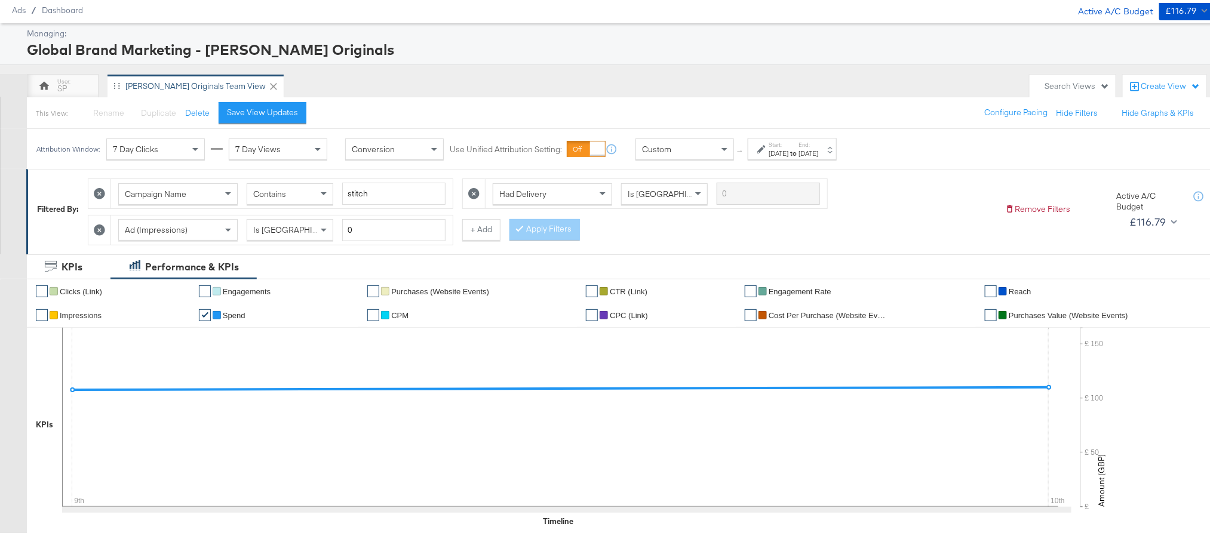
scroll to position [0, 0]
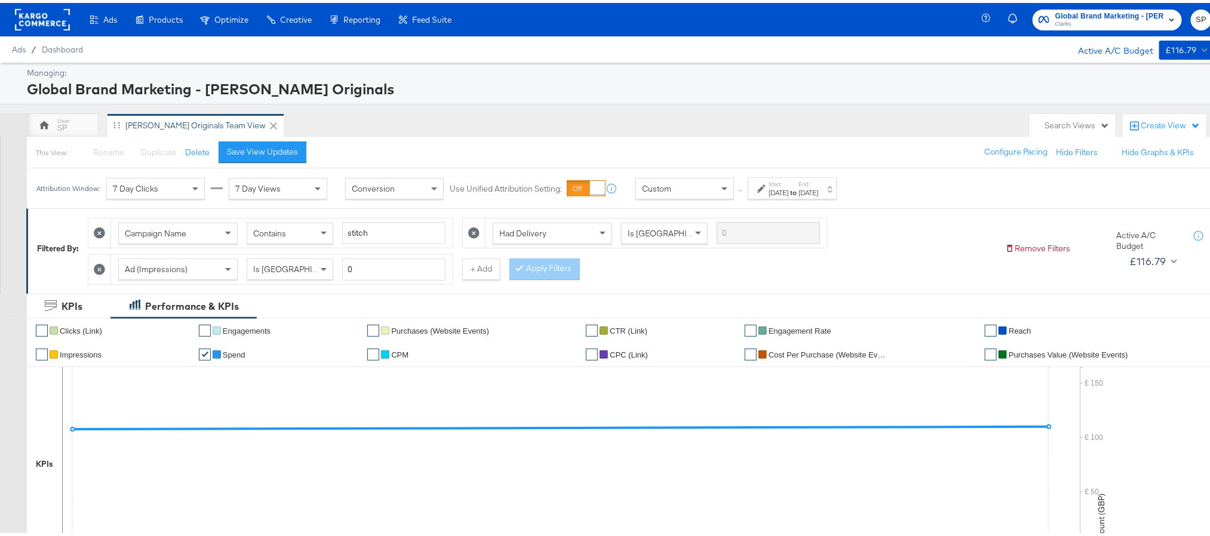
click at [1098, 29] on div "Global Brand Marketing - Clarks Originals Clarks SP" at bounding box center [1105, 16] width 238 height 33
click at [1097, 21] on span "Clarks" at bounding box center [1109, 22] width 109 height 10
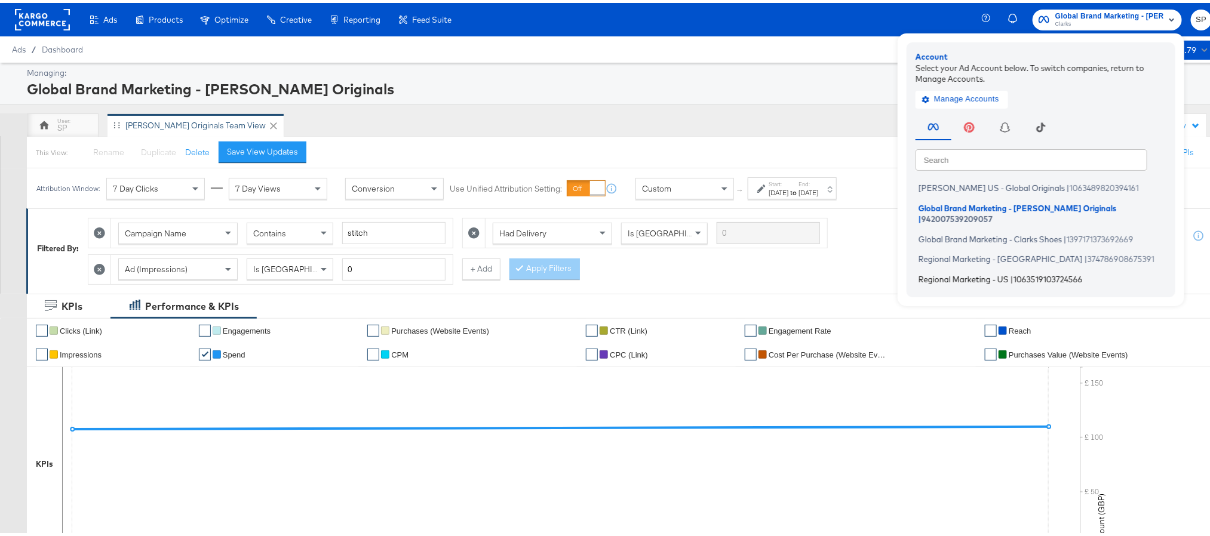
click at [997, 267] on li "Regional Marketing - US | 1063519103724566" at bounding box center [1043, 275] width 257 height 17
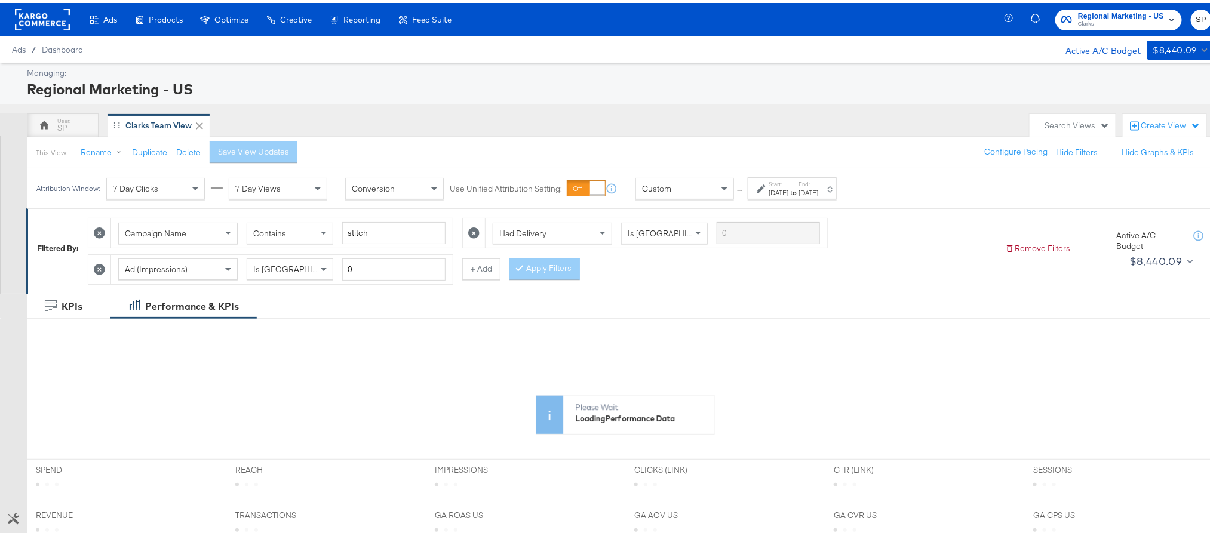
click at [814, 184] on div "Start: [DATE] to End: [DATE]" at bounding box center [793, 185] width 50 height 17
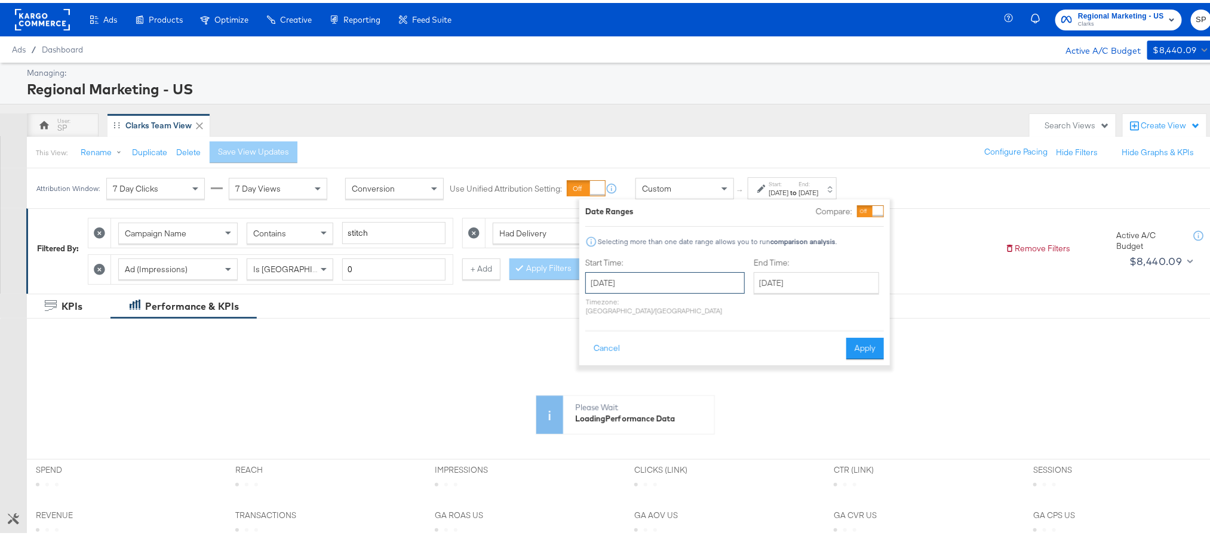
click at [656, 281] on input "[DATE]" at bounding box center [664, 279] width 159 height 21
click at [715, 313] on span "›" at bounding box center [721, 305] width 19 height 18
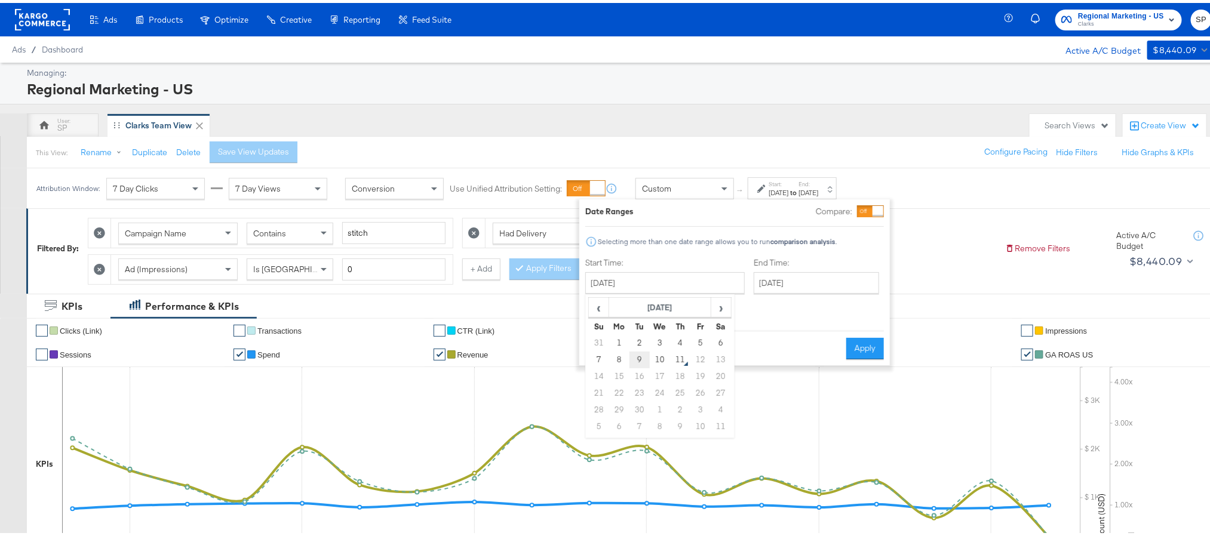
click at [633, 355] on td "9" at bounding box center [639, 357] width 20 height 17
type input "[DATE]"
click at [864, 340] on button "Apply" at bounding box center [861, 345] width 38 height 21
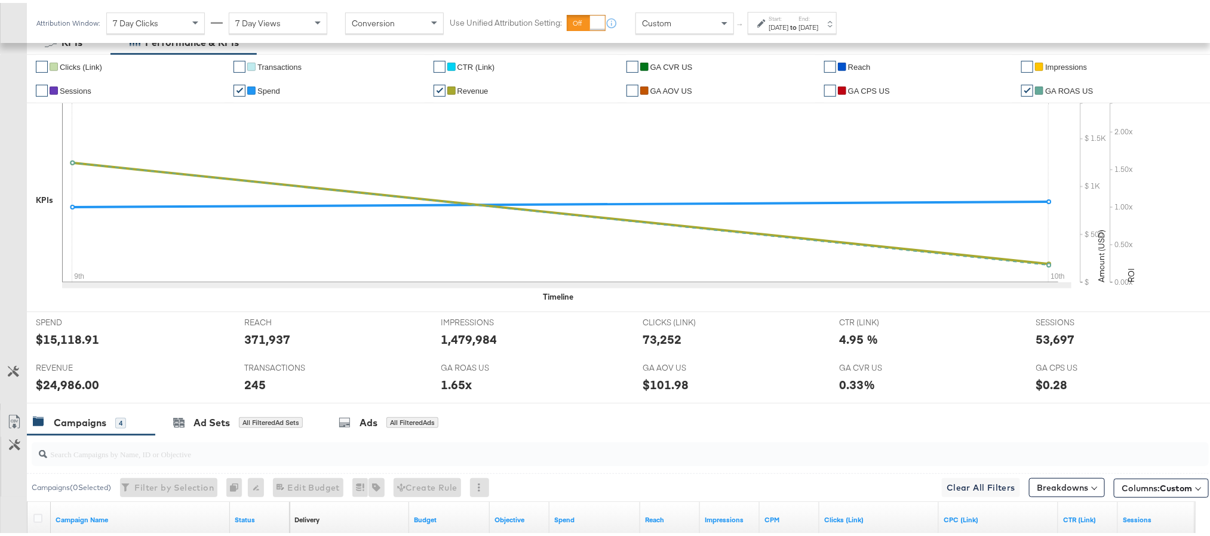
scroll to position [358, 0]
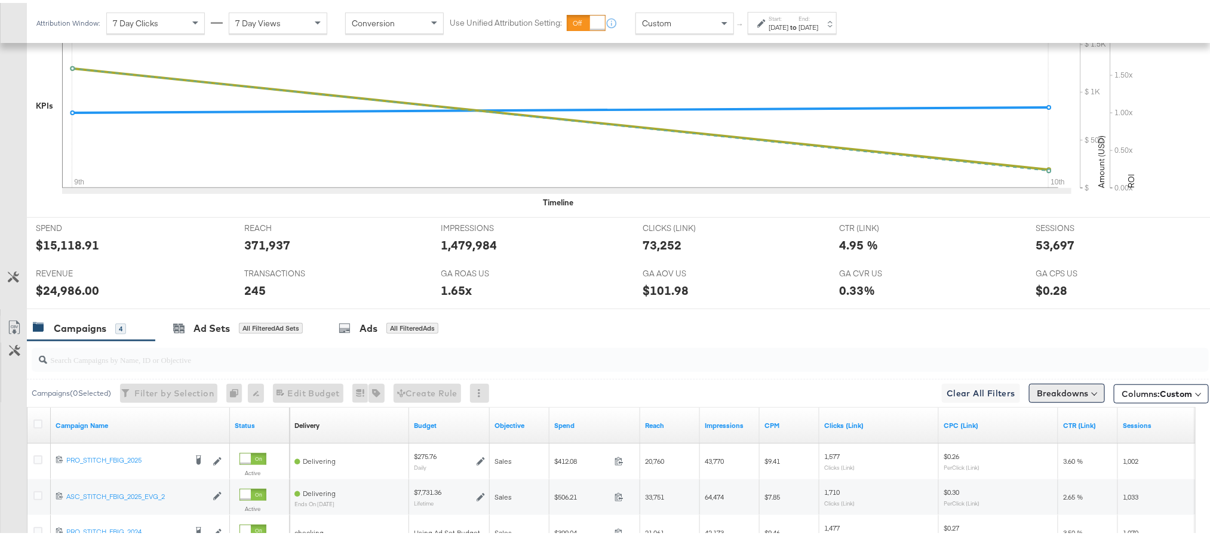
click at [1052, 394] on button "Breakdowns" at bounding box center [1067, 390] width 76 height 19
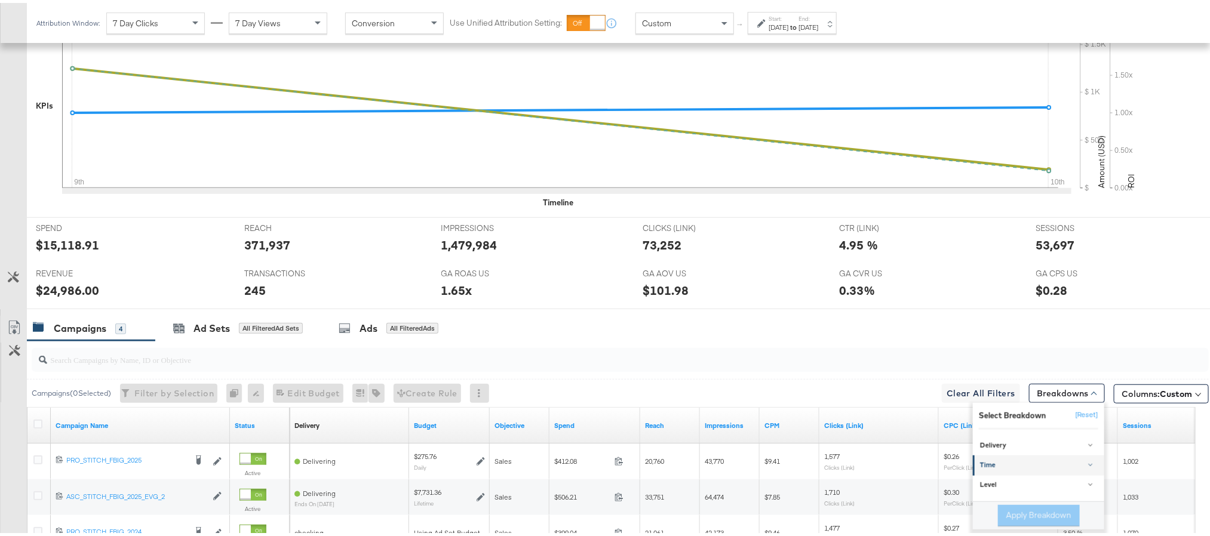
click at [1023, 468] on div "Time" at bounding box center [1039, 463] width 119 height 10
click at [1005, 498] on div "Day" at bounding box center [1039, 493] width 130 height 12
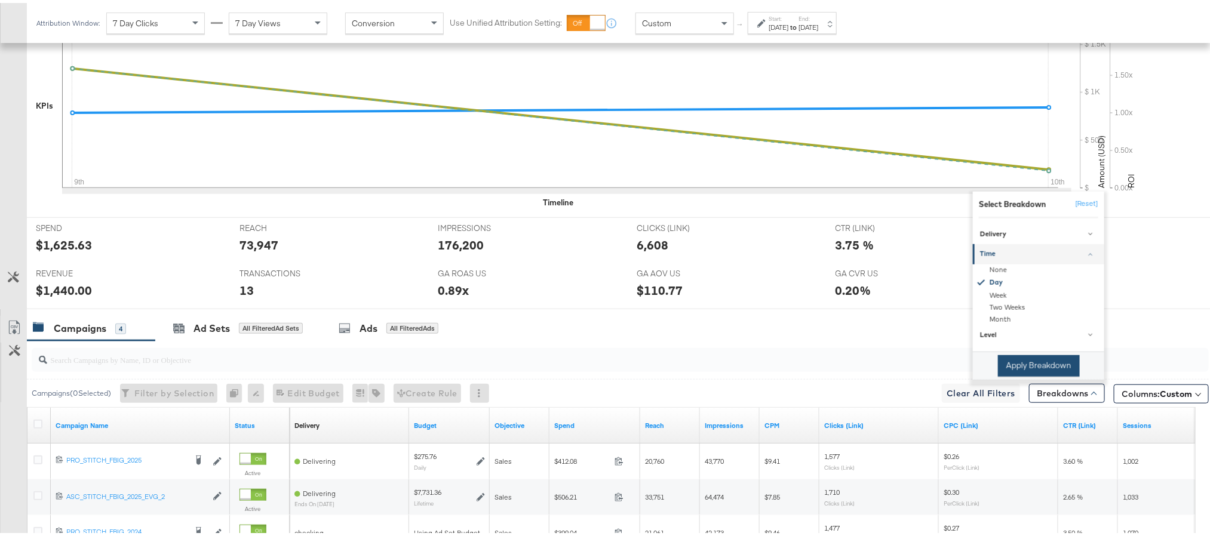
click at [1017, 371] on button "Apply Breakdown" at bounding box center [1039, 362] width 82 height 21
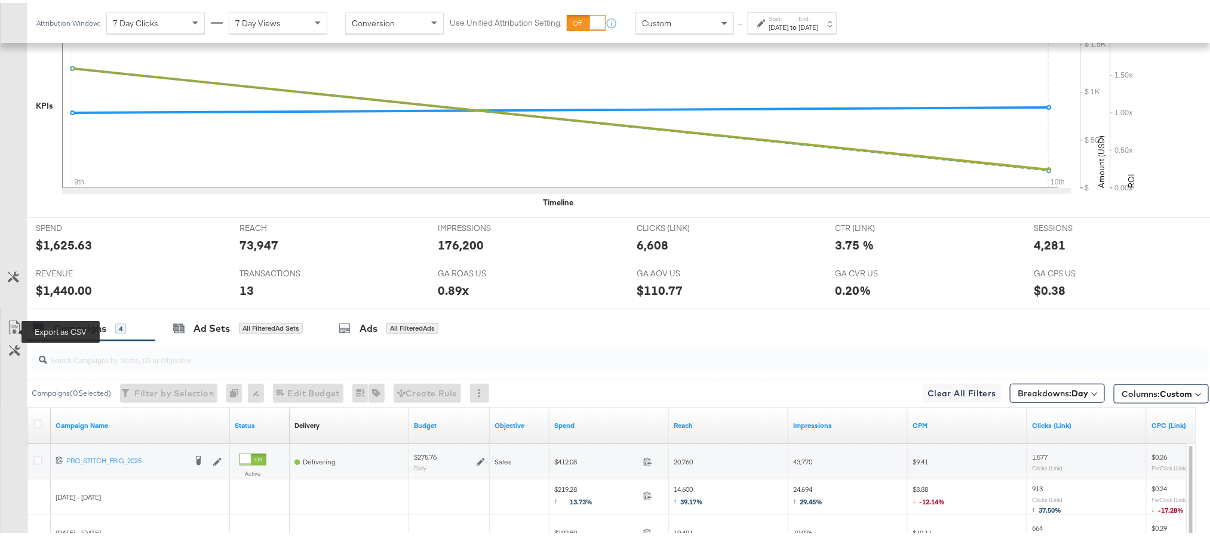
click at [13, 331] on icon at bounding box center [14, 325] width 14 height 14
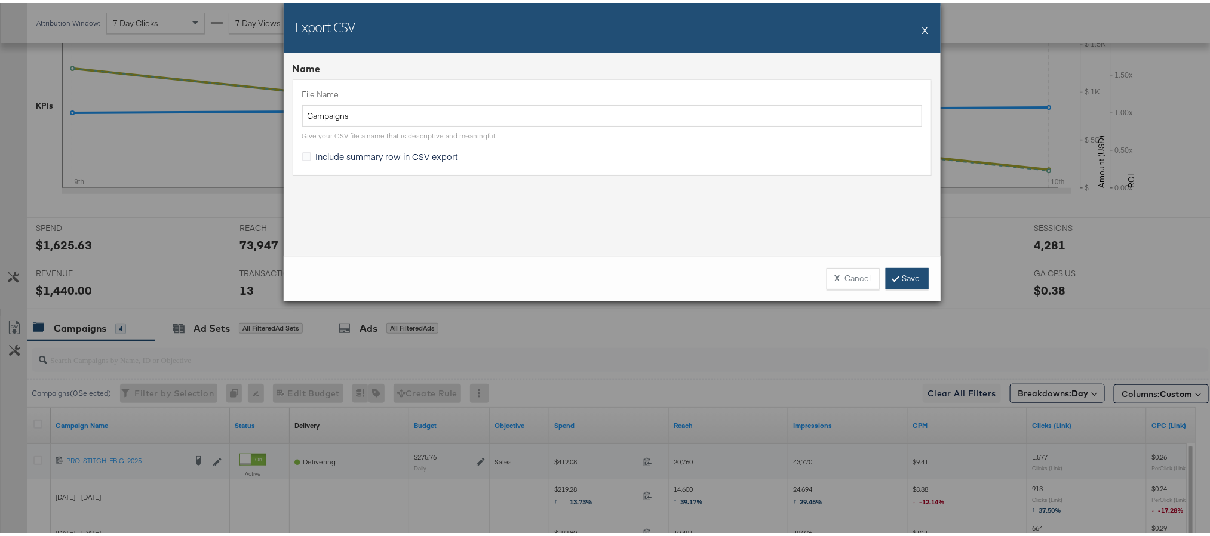
click at [892, 275] on link "Save" at bounding box center [906, 275] width 43 height 21
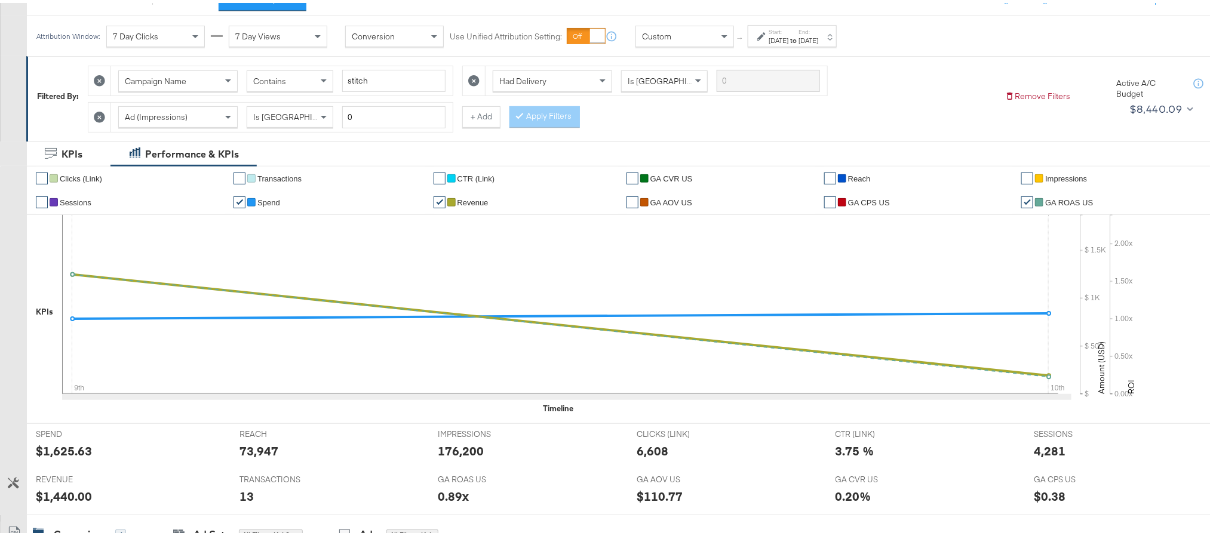
scroll to position [0, 0]
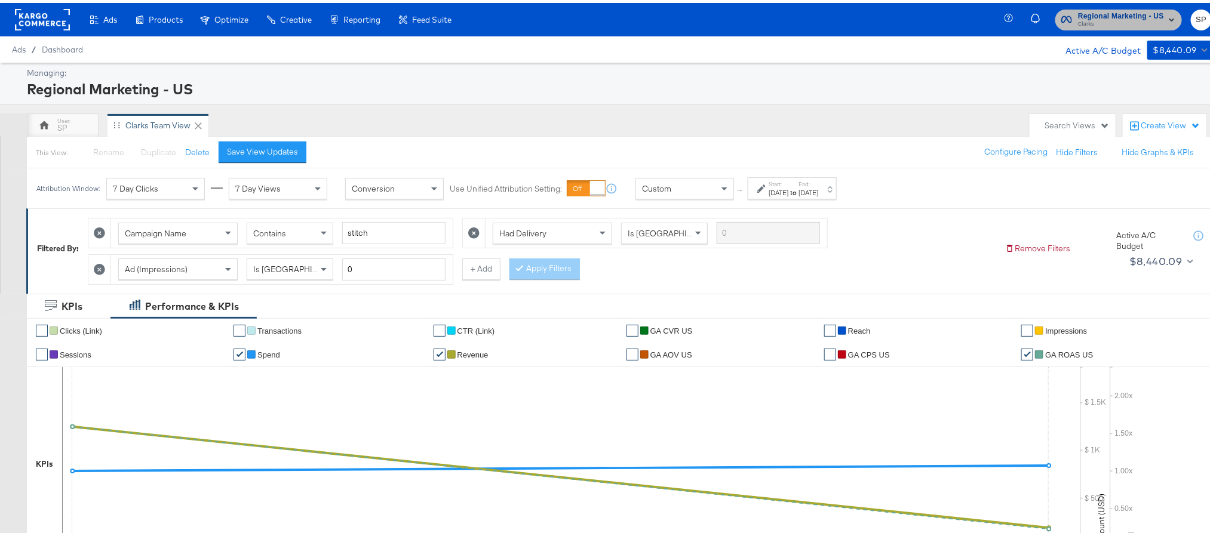
click at [1082, 20] on span "Clarks" at bounding box center [1121, 22] width 86 height 10
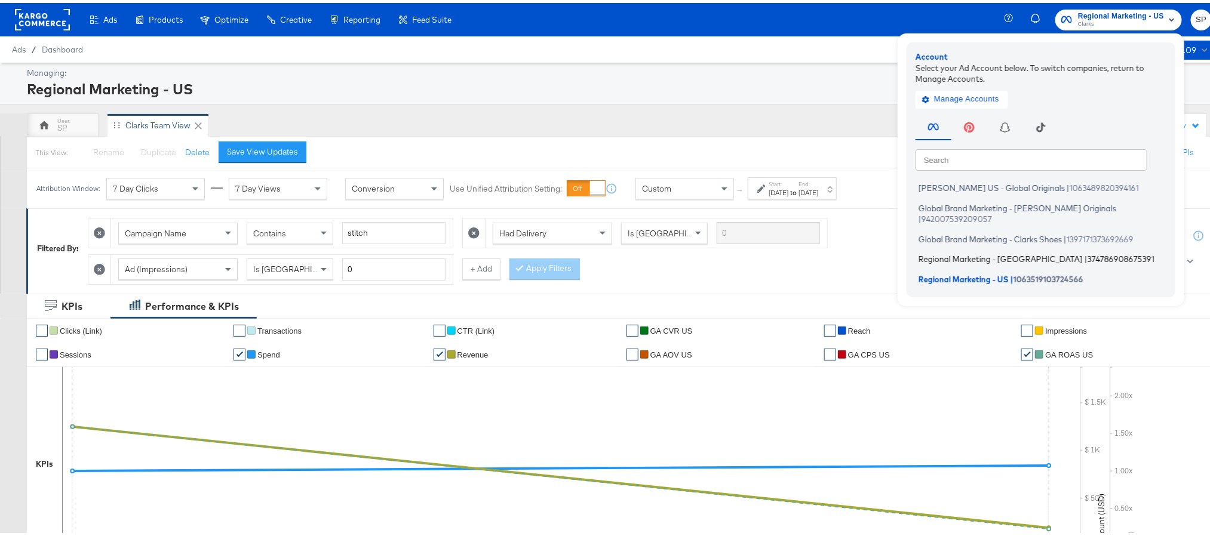
click at [973, 251] on span "Regional Marketing - [GEOGRAPHIC_DATA]" at bounding box center [1000, 256] width 164 height 10
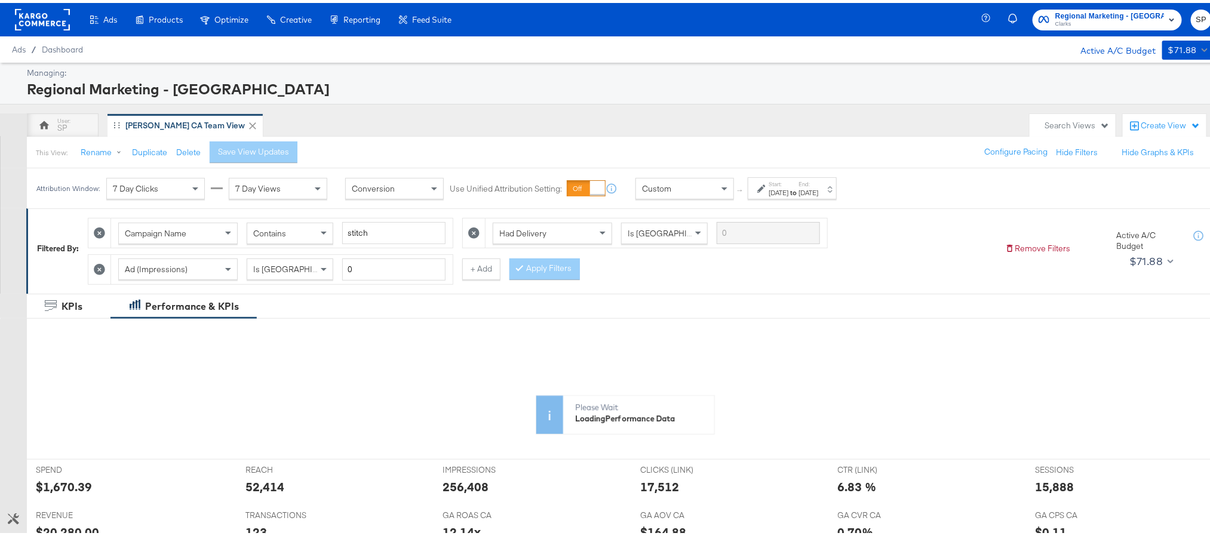
click at [818, 192] on div "[DATE]" at bounding box center [808, 190] width 20 height 10
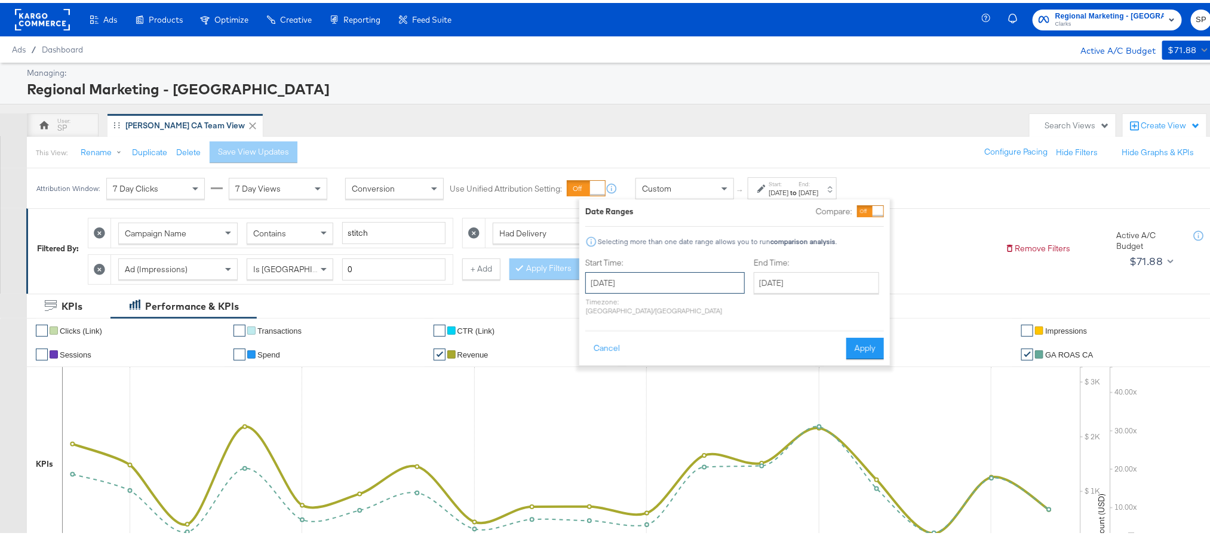
click at [676, 282] on input "[DATE]" at bounding box center [664, 279] width 159 height 21
click at [718, 312] on span "›" at bounding box center [721, 305] width 19 height 18
click at [639, 355] on td "9" at bounding box center [639, 357] width 20 height 17
type input "[DATE]"
click at [856, 335] on button "Apply" at bounding box center [861, 345] width 38 height 21
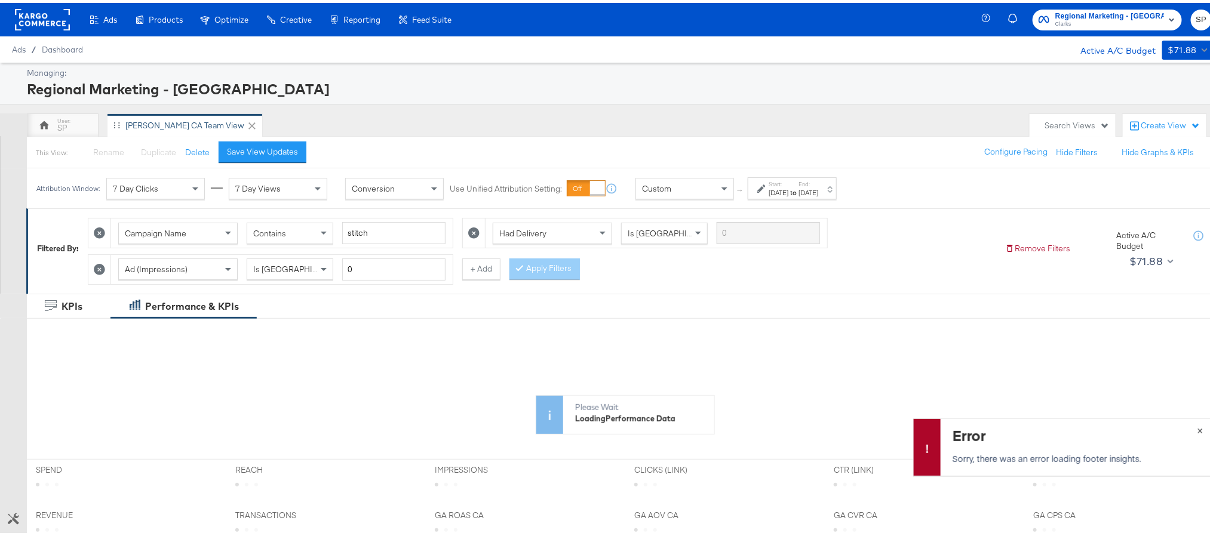
click at [1197, 425] on span "×" at bounding box center [1199, 427] width 5 height 14
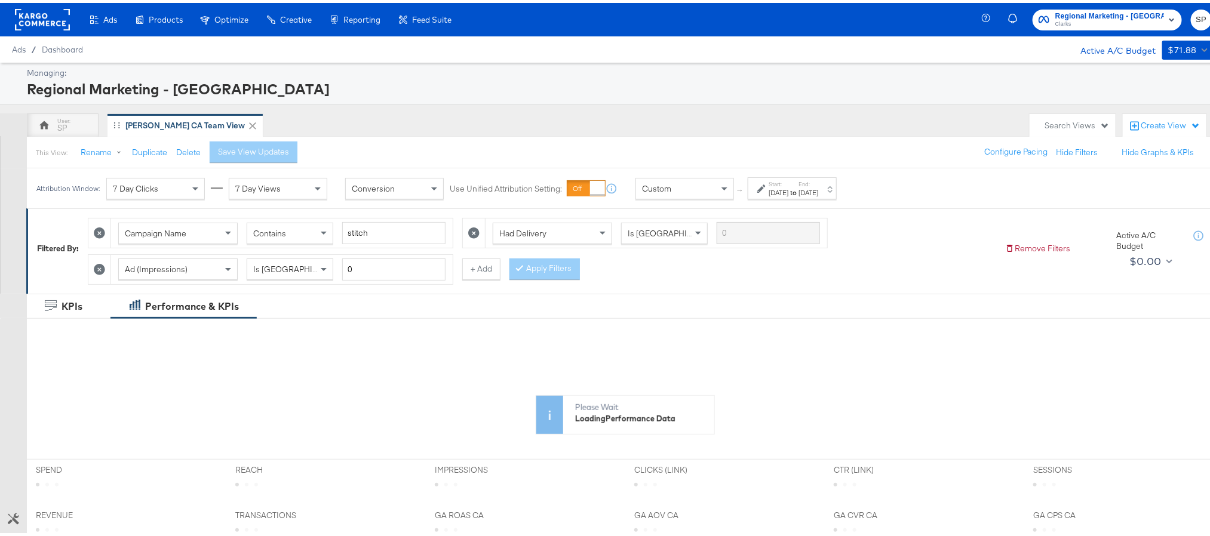
click at [818, 190] on div "[DATE]" at bounding box center [808, 190] width 20 height 10
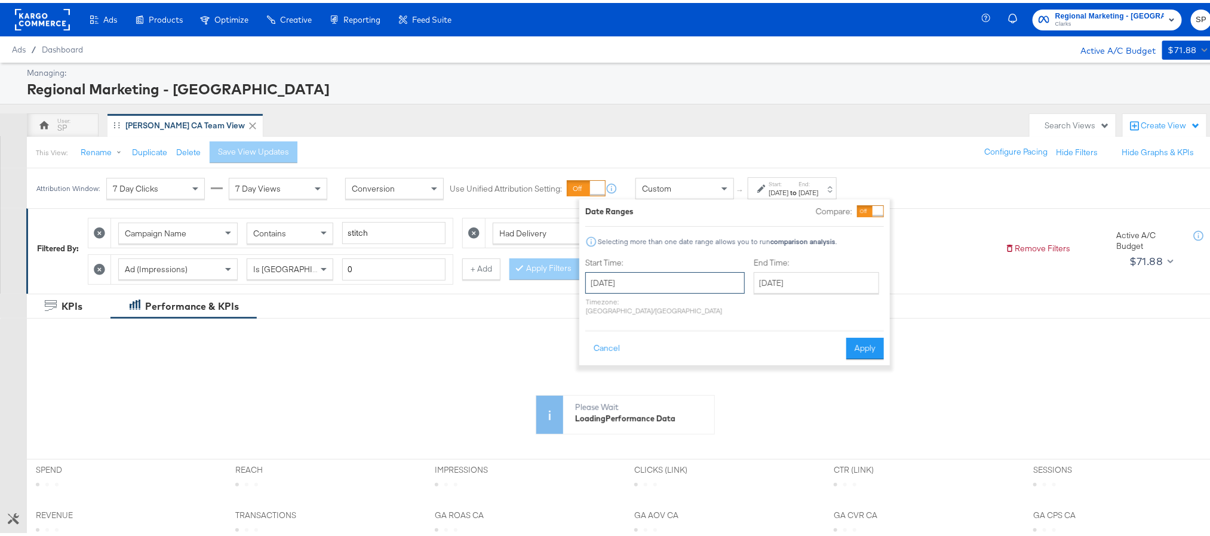
click at [649, 282] on input "[DATE]" at bounding box center [664, 279] width 159 height 21
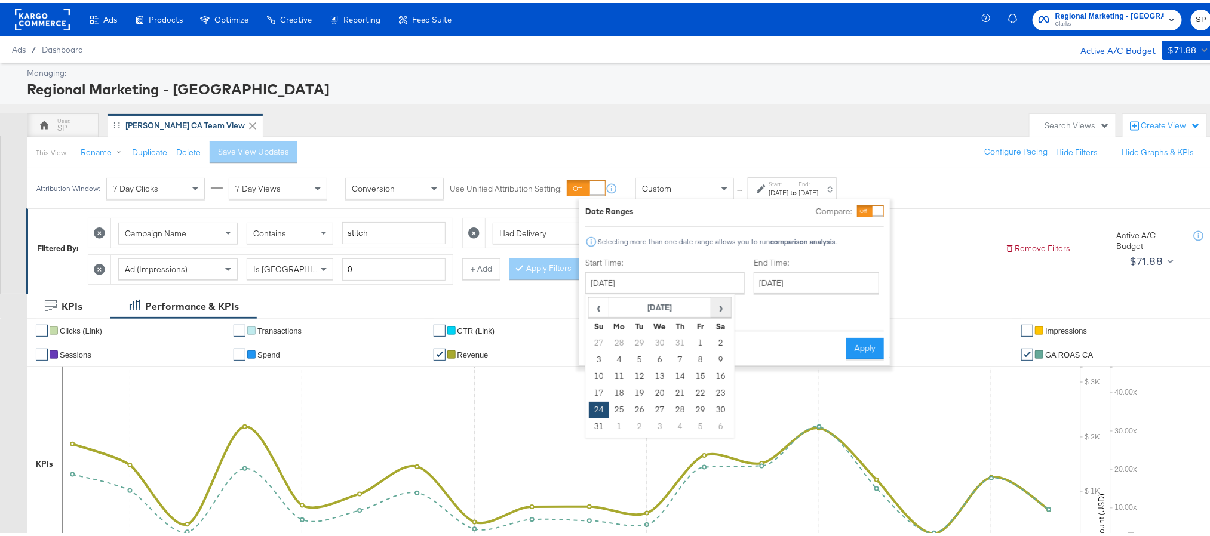
click at [712, 305] on span "›" at bounding box center [721, 305] width 19 height 18
click at [635, 361] on td "9" at bounding box center [639, 357] width 20 height 17
type input "[DATE]"
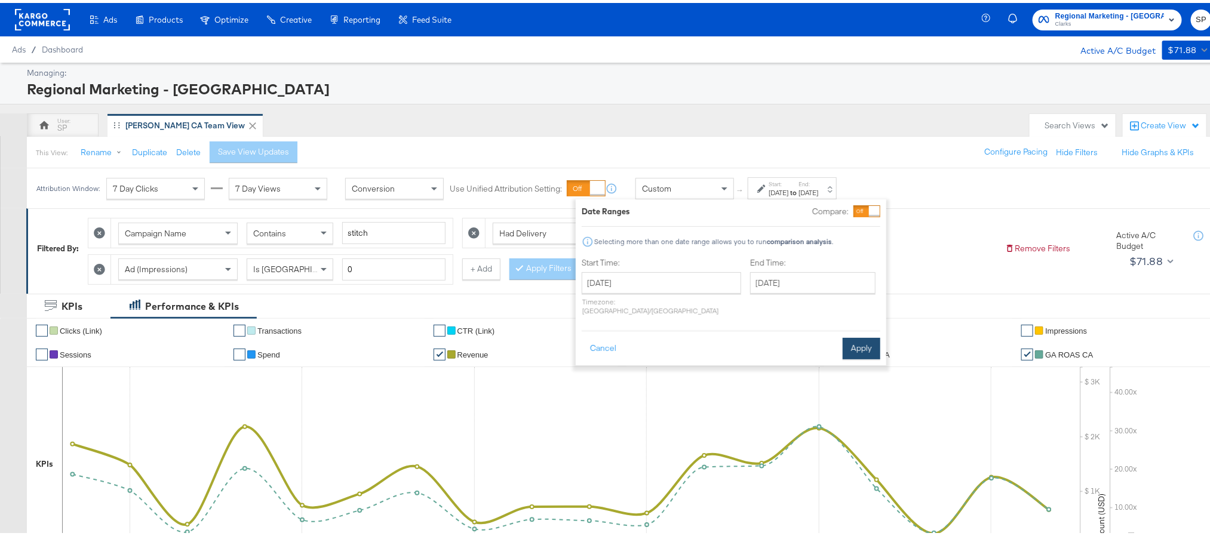
click at [847, 339] on button "Apply" at bounding box center [861, 345] width 38 height 21
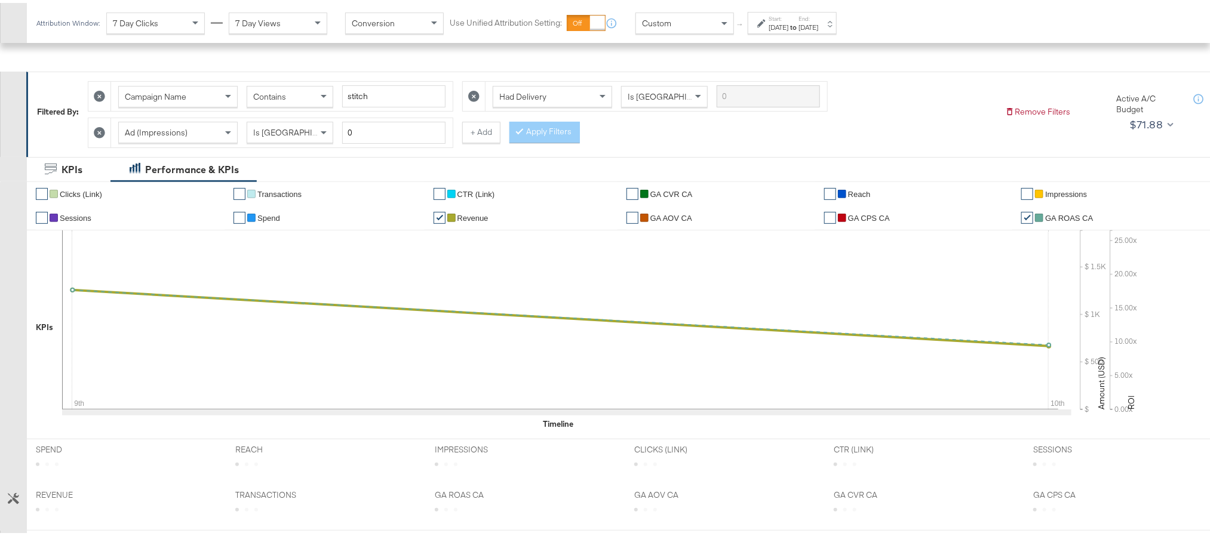
scroll to position [269, 0]
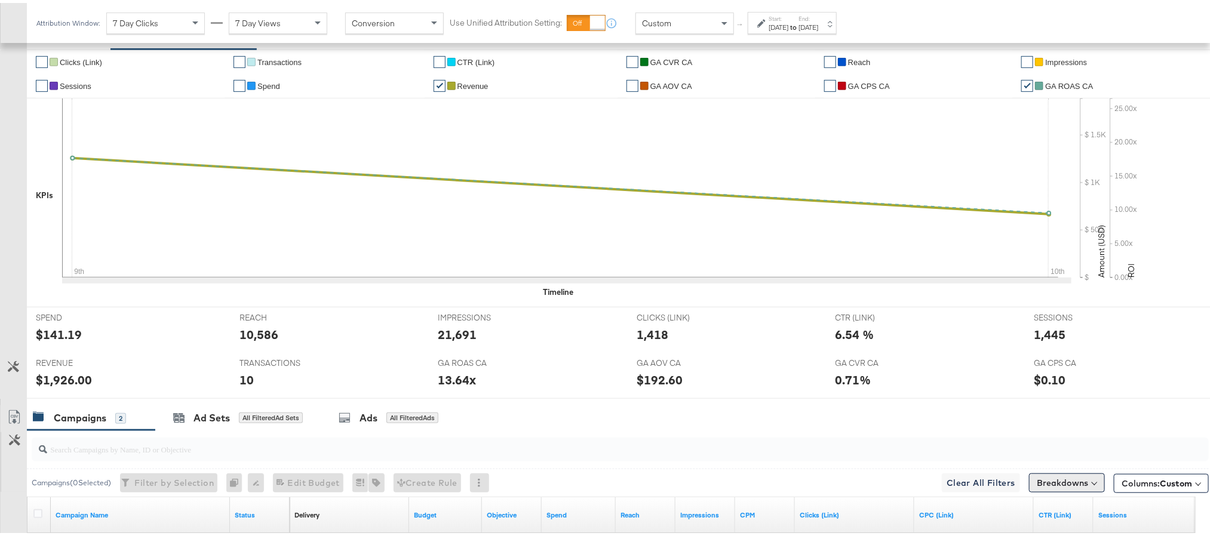
click at [1029, 479] on button "Breakdowns" at bounding box center [1067, 479] width 76 height 19
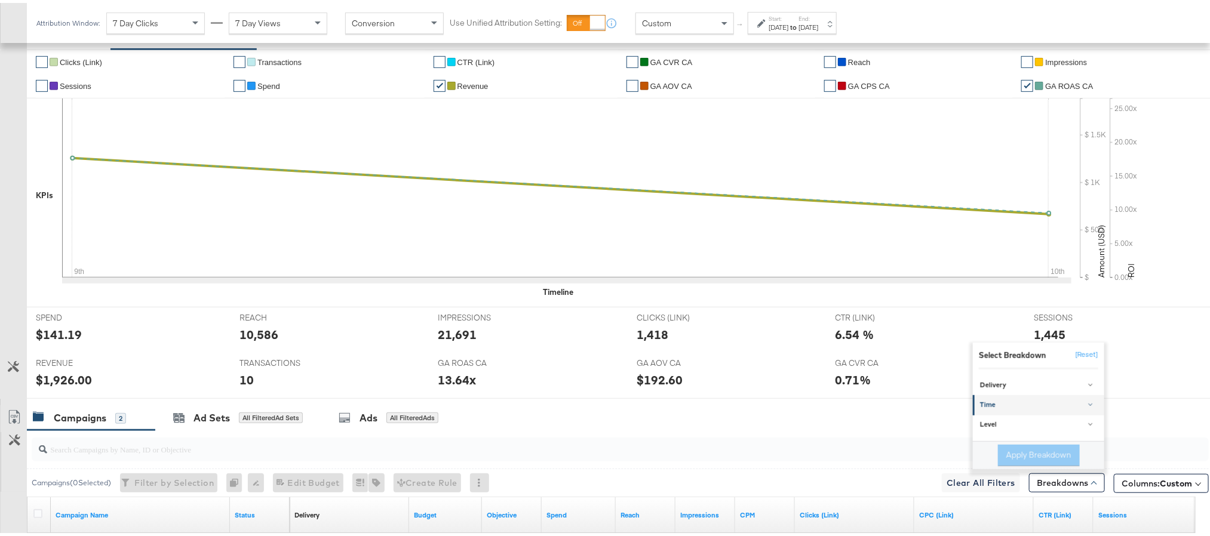
click at [1010, 407] on div "Time" at bounding box center [1039, 403] width 119 height 10
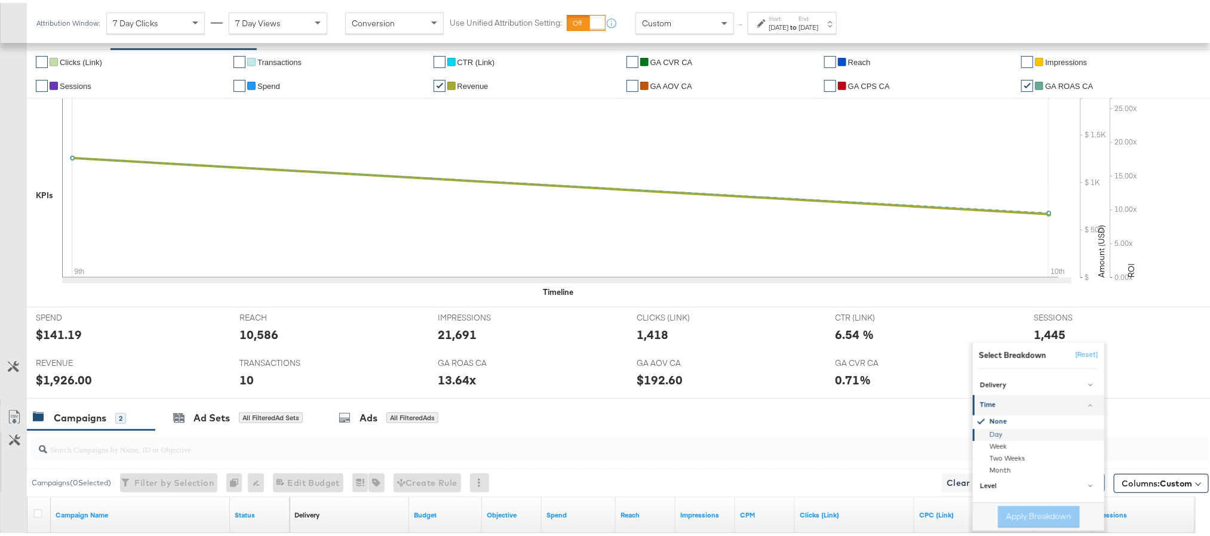
click at [998, 438] on div "Day" at bounding box center [1039, 432] width 130 height 12
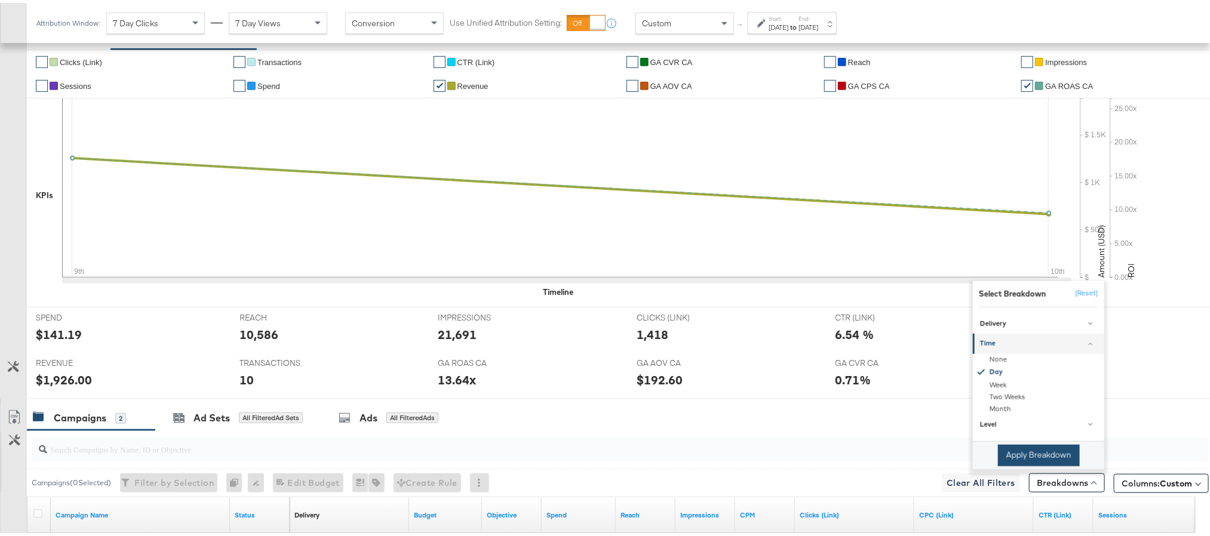
click at [1004, 455] on button "Apply Breakdown" at bounding box center [1039, 452] width 82 height 21
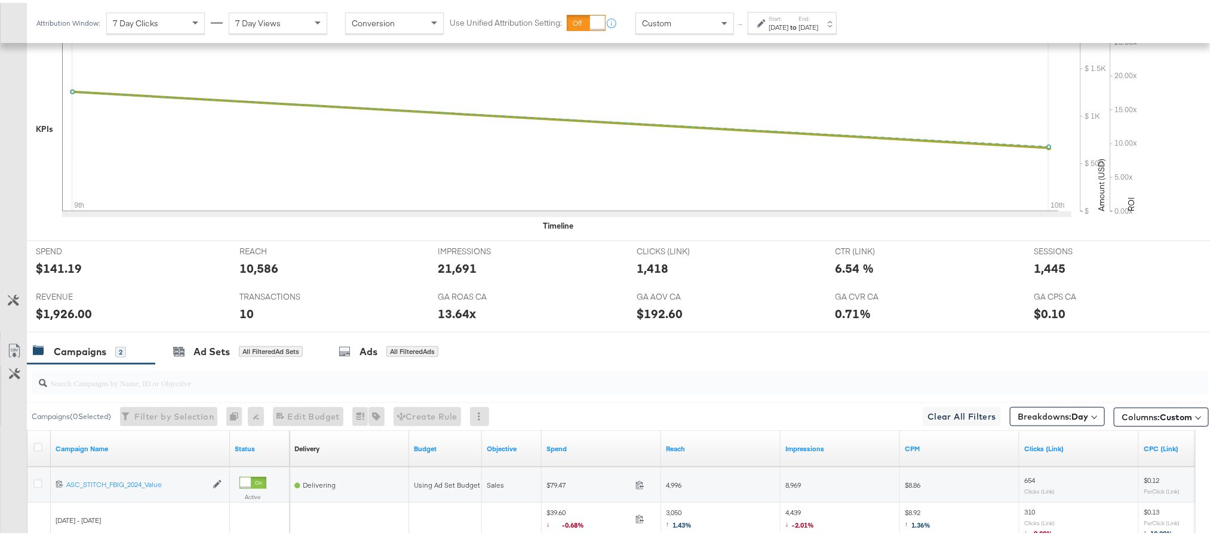
scroll to position [448, 0]
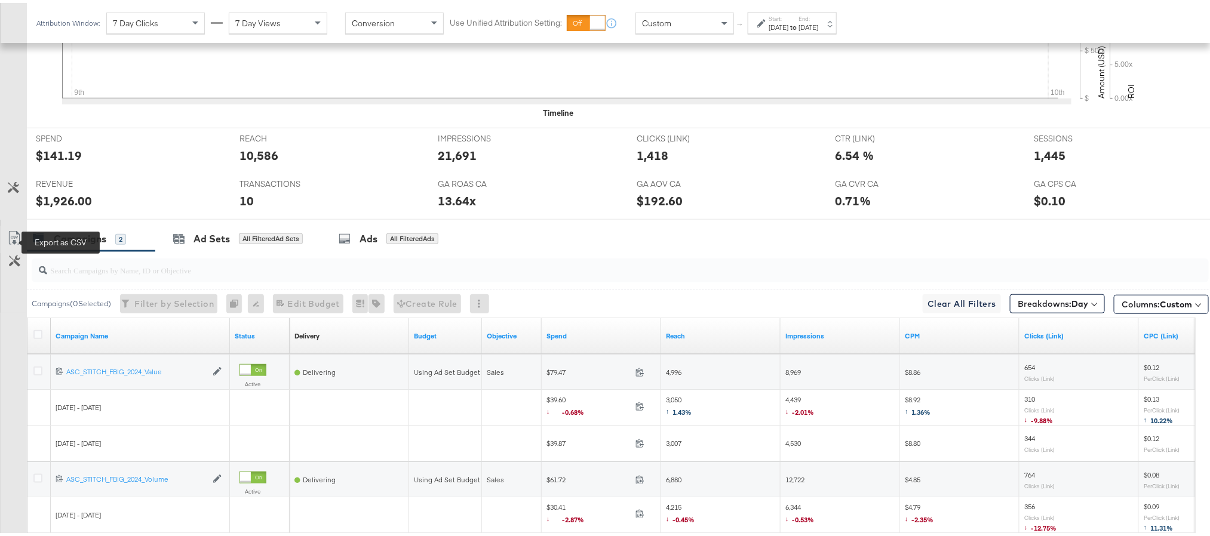
click at [16, 242] on icon at bounding box center [14, 235] width 14 height 14
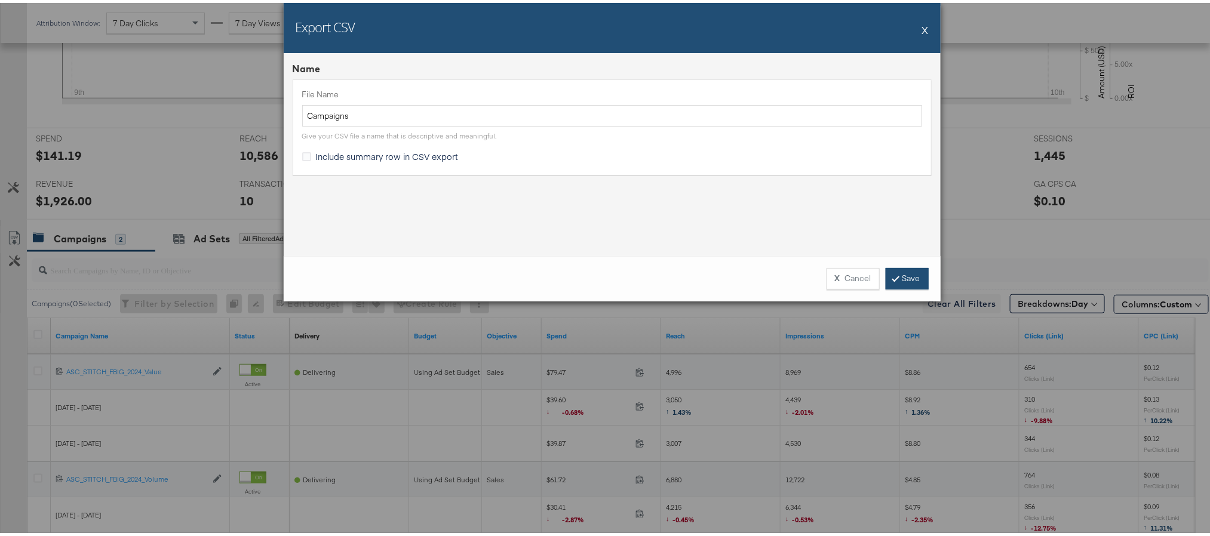
click at [896, 269] on link "Save" at bounding box center [906, 275] width 43 height 21
